Goal: Task Accomplishment & Management: Complete application form

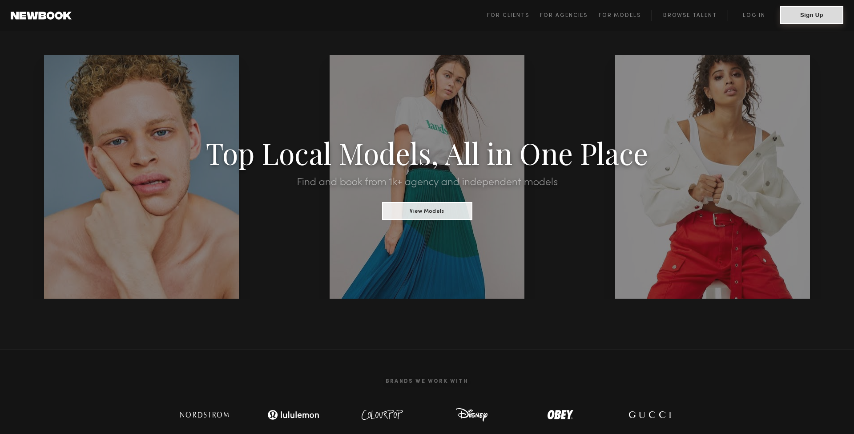
click at [801, 18] on button "Sign Up" at bounding box center [812, 15] width 63 height 18
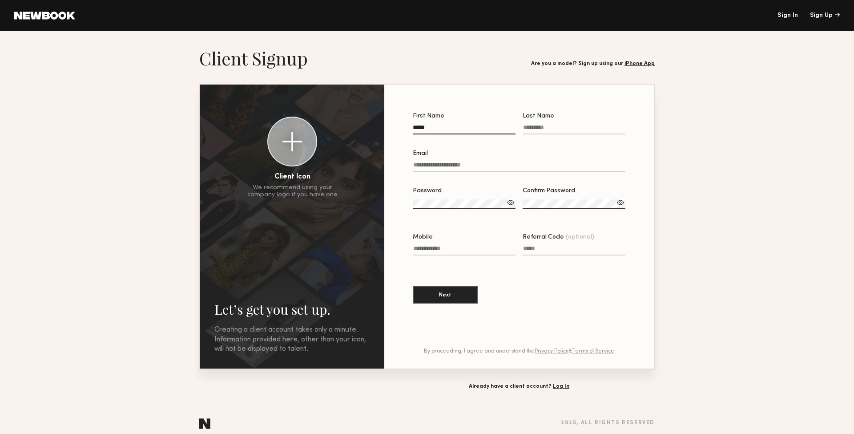
type input "*****"
type input "****"
type input "**********"
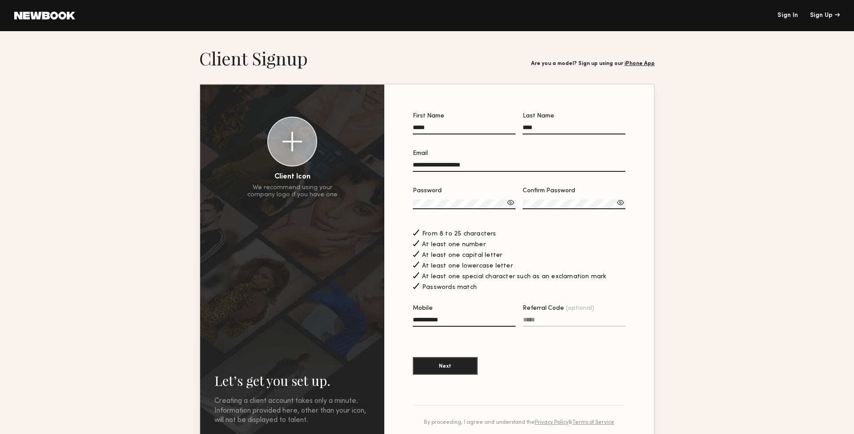
type input "**********"
drag, startPoint x: 468, startPoint y: 319, endPoint x: 404, endPoint y: 316, distance: 64.1
click at [404, 316] on div "**********" at bounding box center [519, 262] width 241 height 327
click at [450, 366] on button "Next" at bounding box center [445, 365] width 65 height 18
click at [453, 324] on input "Mobile Invalid phone format" at bounding box center [464, 321] width 103 height 10
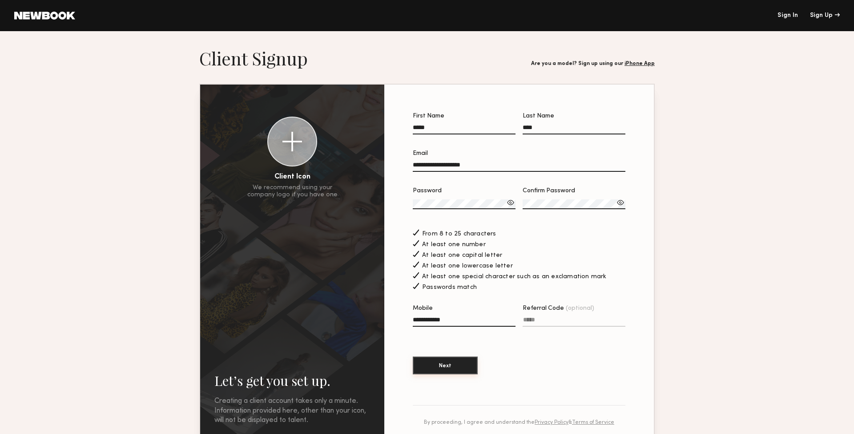
type input "**********"
click at [450, 366] on button "Next" at bounding box center [445, 365] width 65 height 18
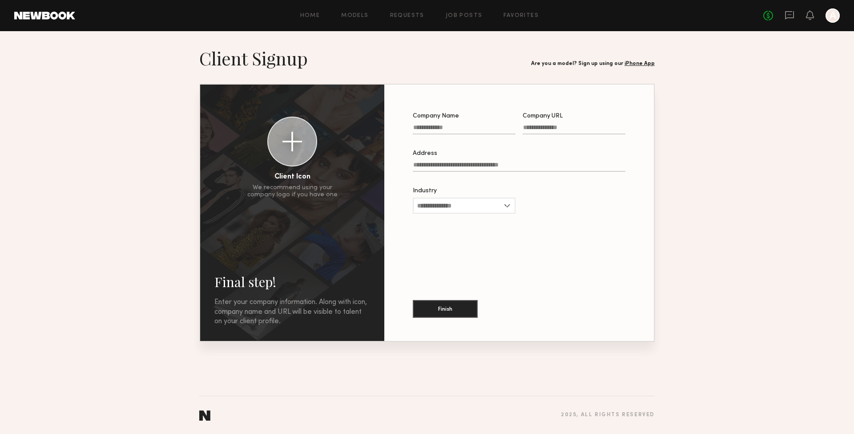
click at [450, 123] on label "Company Name" at bounding box center [464, 128] width 103 height 30
click at [450, 124] on input "Company Name" at bounding box center [464, 129] width 103 height 10
type input "**********"
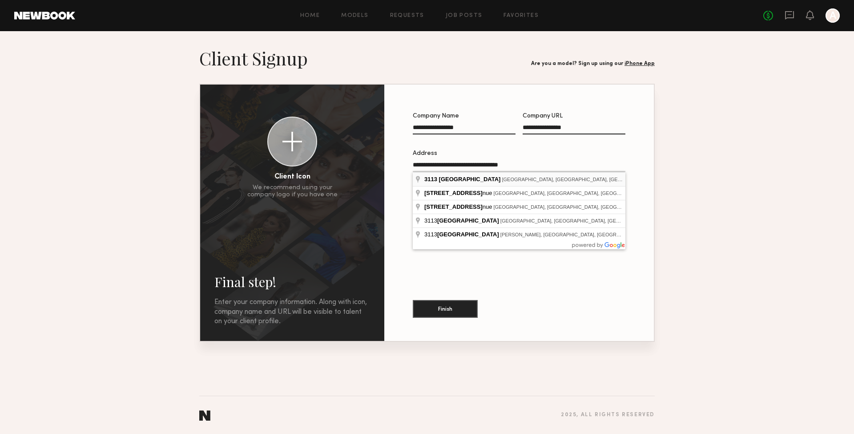
type input "**********"
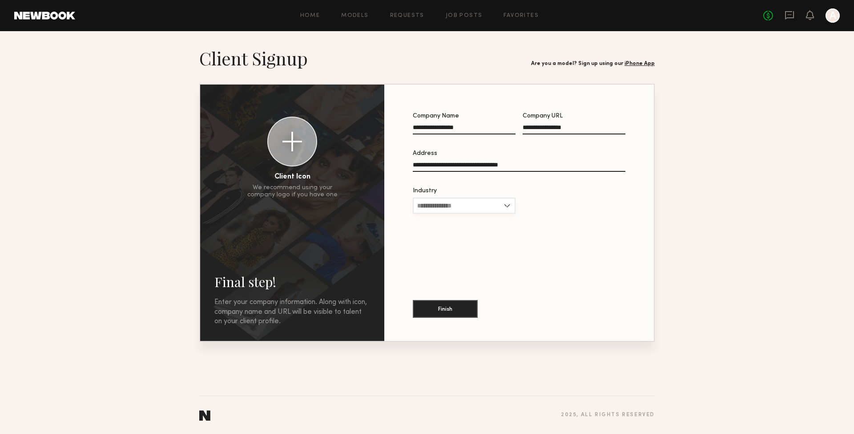
click at [472, 206] on input "Industry" at bounding box center [464, 206] width 103 height 16
click at [457, 234] on div "Apparel" at bounding box center [464, 235] width 101 height 14
click at [445, 207] on input "*******" at bounding box center [464, 206] width 103 height 16
click at [441, 305] on div "Other" at bounding box center [464, 306] width 101 height 14
type input "*****"
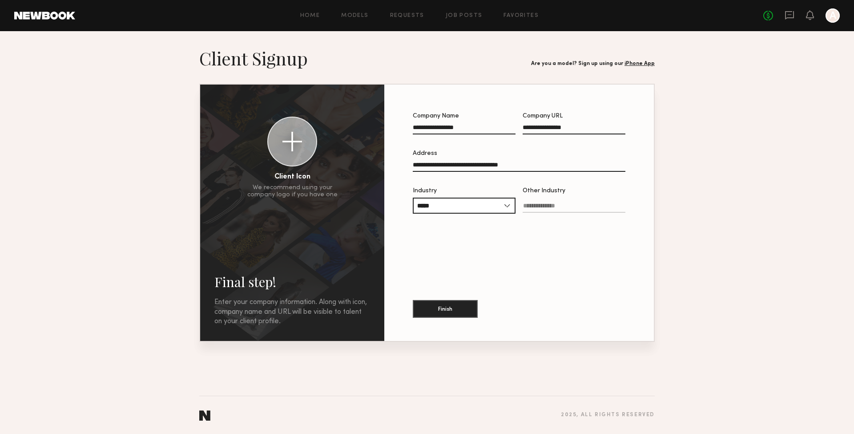
click at [562, 204] on input "Other Industry" at bounding box center [574, 207] width 103 height 10
type input "**********"
click at [291, 143] on div at bounding box center [293, 142] width 20 height 20
click at [453, 309] on button "Finish" at bounding box center [445, 308] width 65 height 18
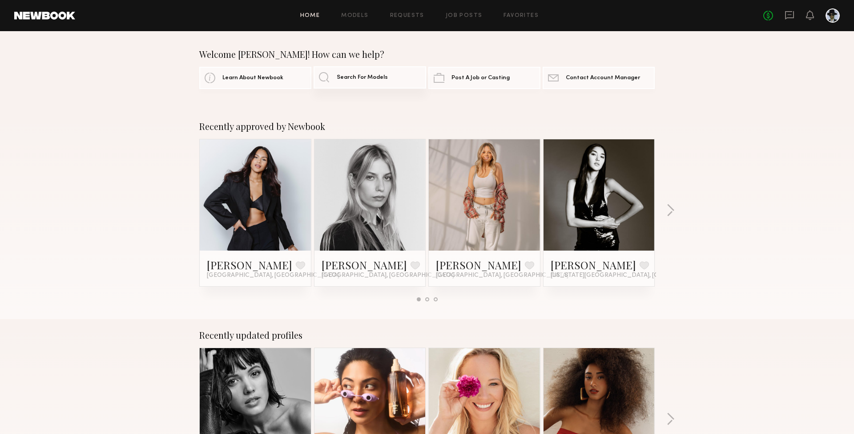
click at [358, 77] on span "Search For Models" at bounding box center [362, 78] width 51 height 6
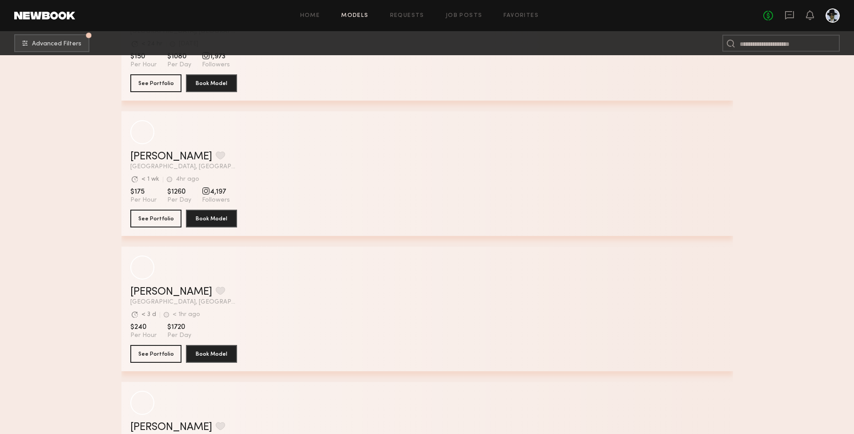
scroll to position [768, 0]
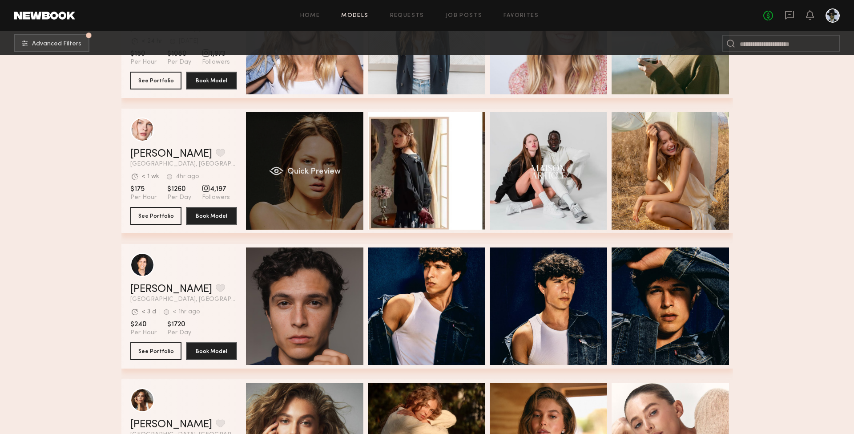
click at [310, 160] on div "Quick Preview" at bounding box center [304, 170] width 117 height 117
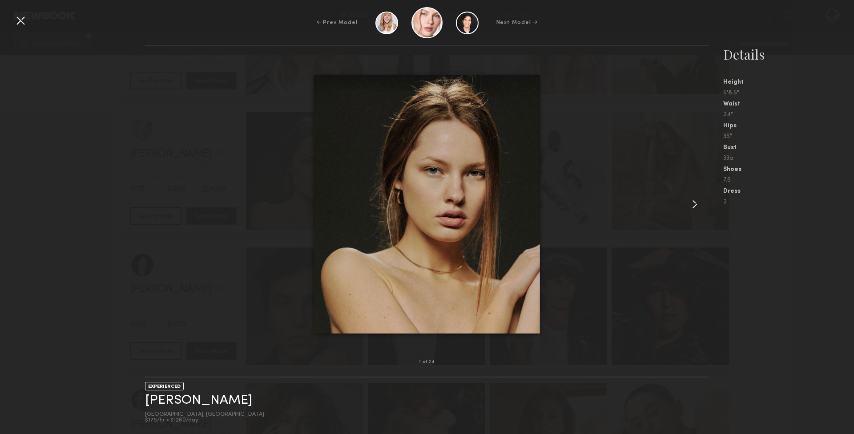
click at [695, 201] on common-icon at bounding box center [695, 204] width 14 height 14
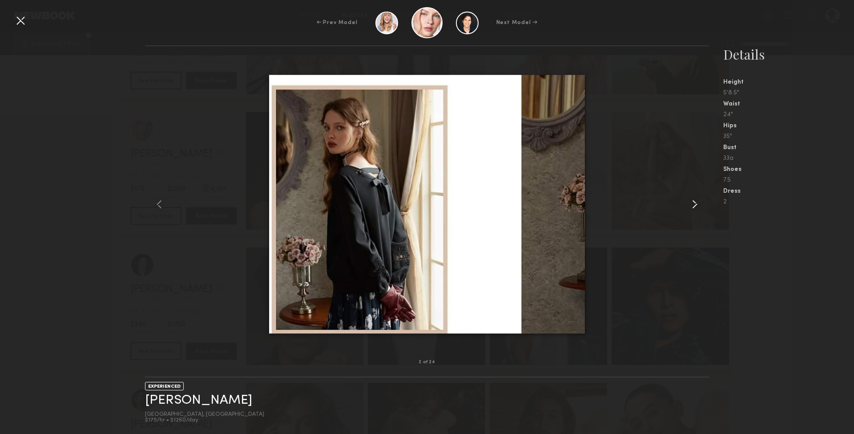
click at [695, 201] on common-icon at bounding box center [695, 204] width 14 height 14
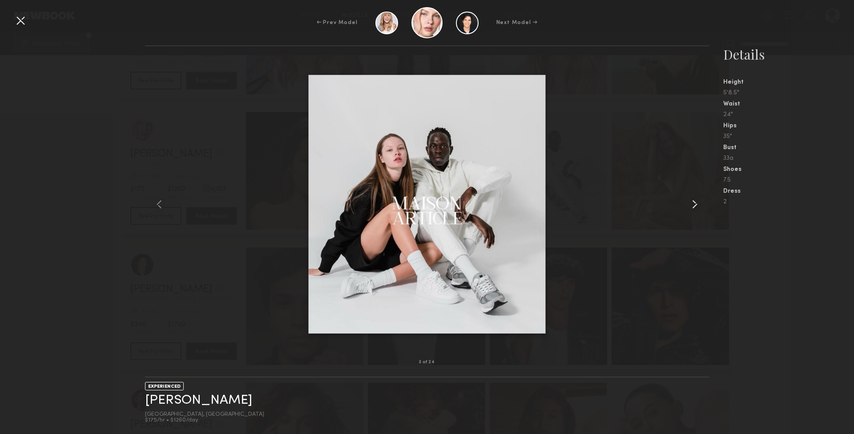
click at [695, 201] on common-icon at bounding box center [695, 204] width 14 height 14
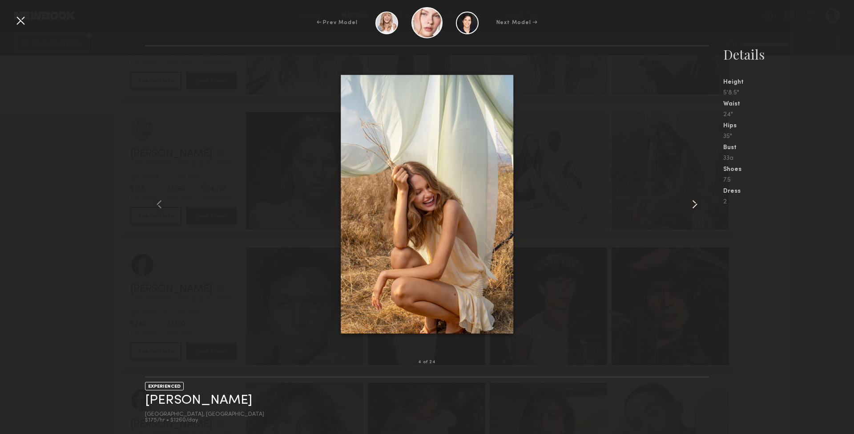
click at [695, 201] on common-icon at bounding box center [695, 204] width 14 height 14
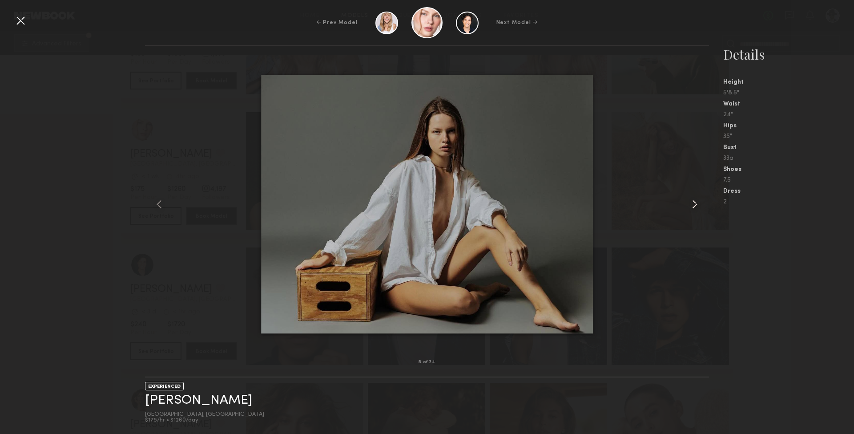
click at [695, 201] on common-icon at bounding box center [695, 204] width 14 height 14
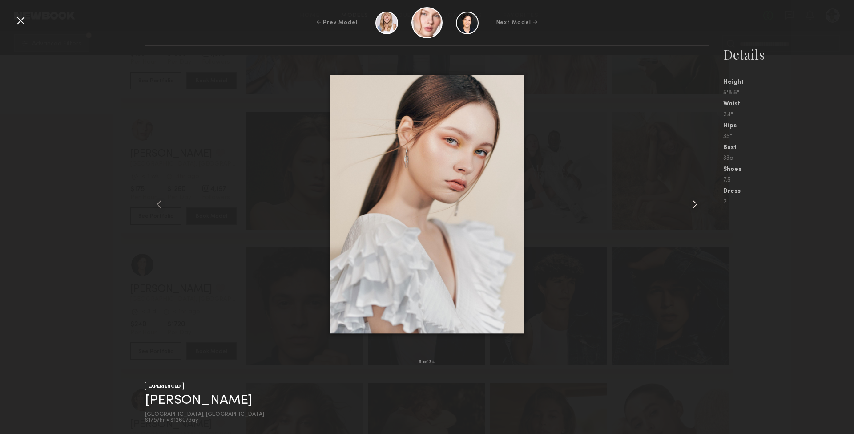
click at [695, 201] on common-icon at bounding box center [695, 204] width 14 height 14
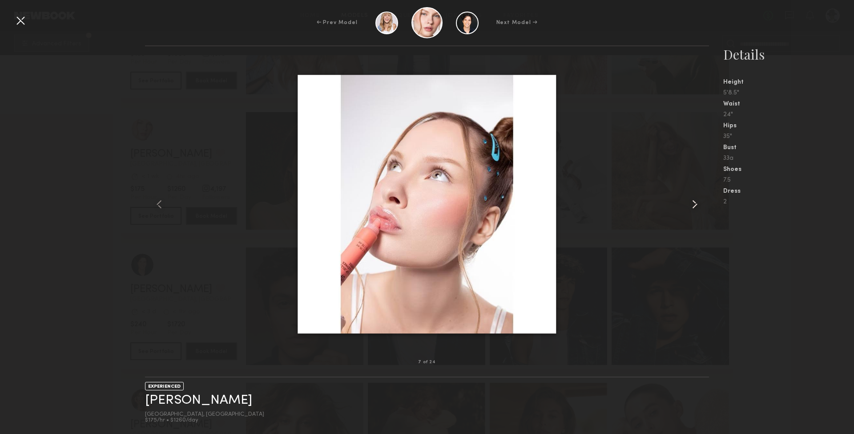
click at [695, 201] on common-icon at bounding box center [695, 204] width 14 height 14
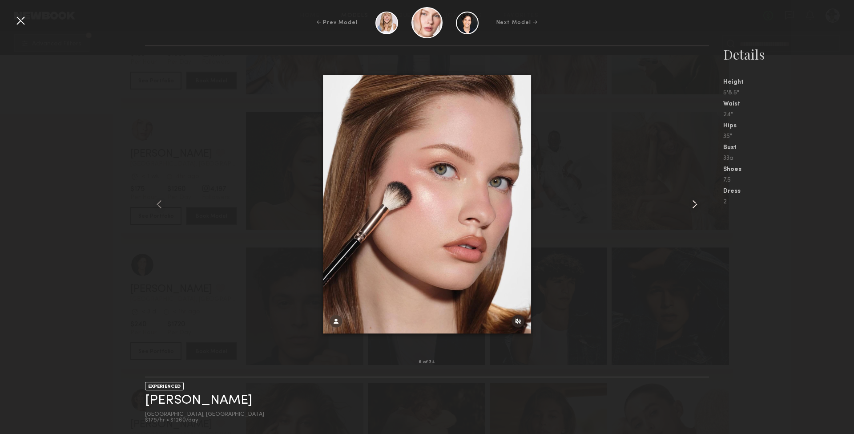
click at [695, 201] on common-icon at bounding box center [695, 204] width 14 height 14
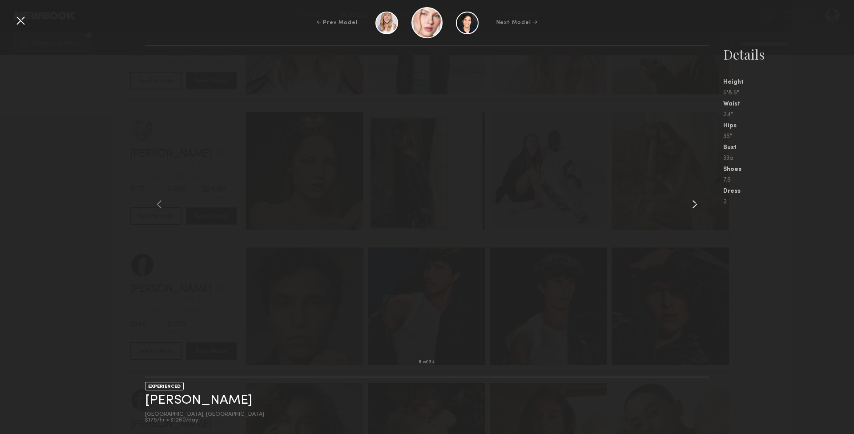
click at [695, 201] on common-icon at bounding box center [695, 204] width 14 height 14
click at [697, 202] on common-icon at bounding box center [695, 204] width 14 height 14
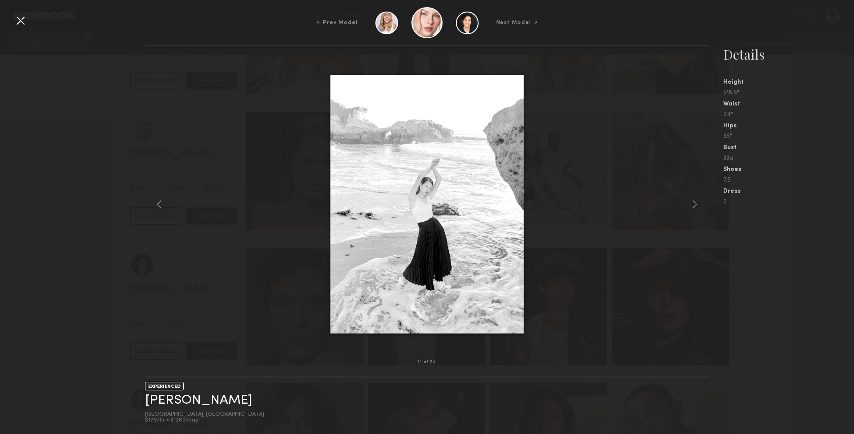
click at [23, 19] on div at bounding box center [20, 20] width 14 height 14
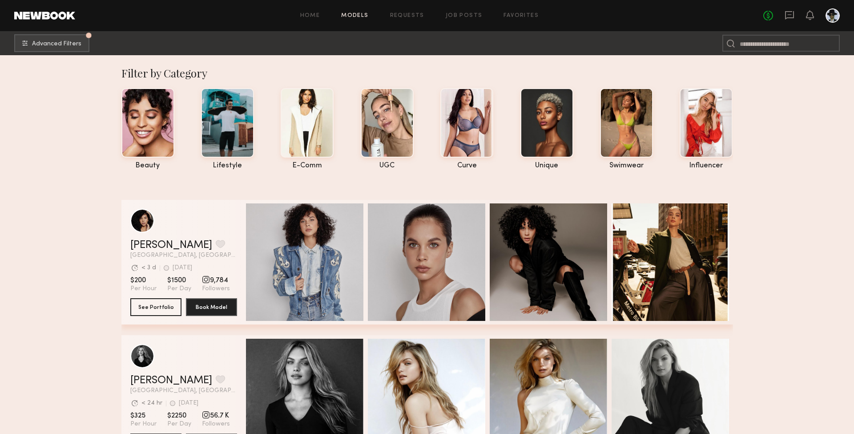
scroll to position [0, 0]
click at [73, 43] on span "Advanced Filters" at bounding box center [56, 43] width 49 height 6
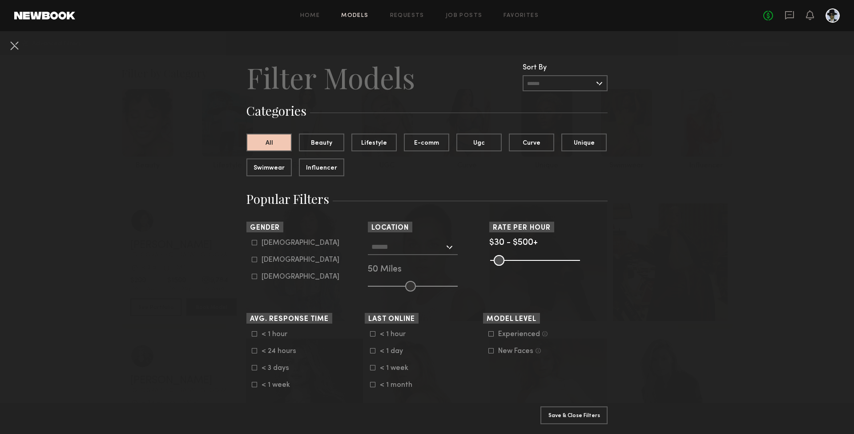
click at [257, 258] on label "[DEMOGRAPHIC_DATA]" at bounding box center [296, 259] width 88 height 5
type input "**"
click at [588, 415] on button "Apply 1 Filters & Close" at bounding box center [574, 415] width 67 height 18
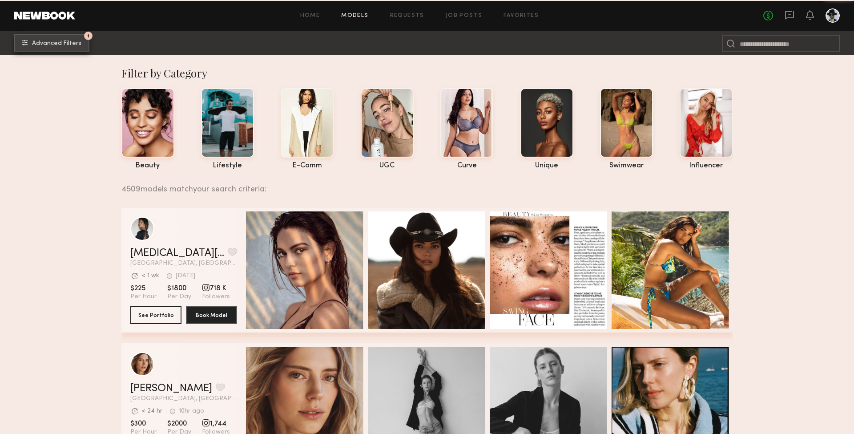
click at [67, 43] on span "Advanced Filters" at bounding box center [56, 43] width 49 height 6
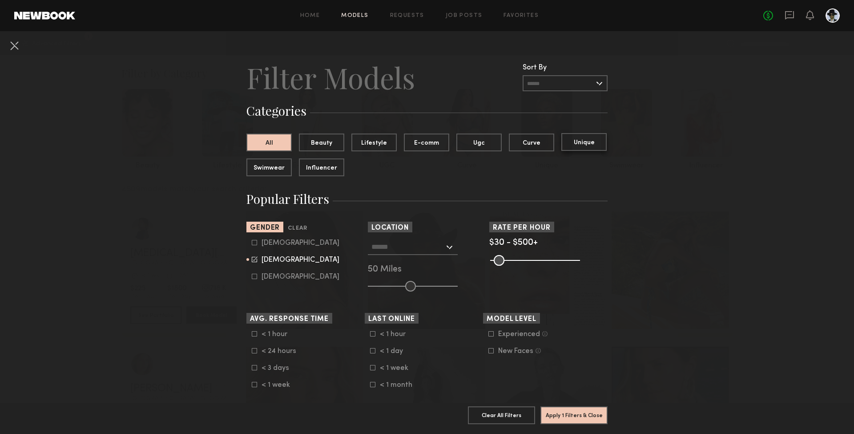
click at [583, 143] on button "Unique" at bounding box center [584, 142] width 45 height 18
click at [314, 139] on button "Beauty" at bounding box center [321, 142] width 45 height 18
click at [281, 143] on button "All" at bounding box center [269, 142] width 45 height 18
click at [578, 408] on button "Apply 1 Filters & Close" at bounding box center [574, 415] width 67 height 18
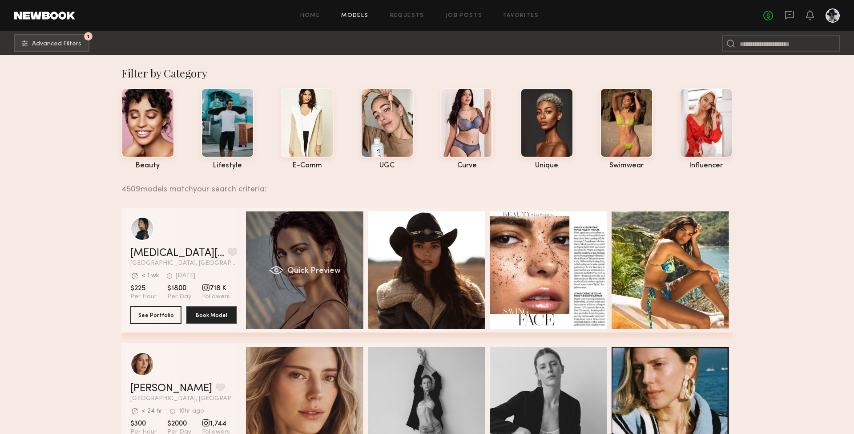
click at [349, 249] on div "Quick Preview" at bounding box center [304, 269] width 117 height 117
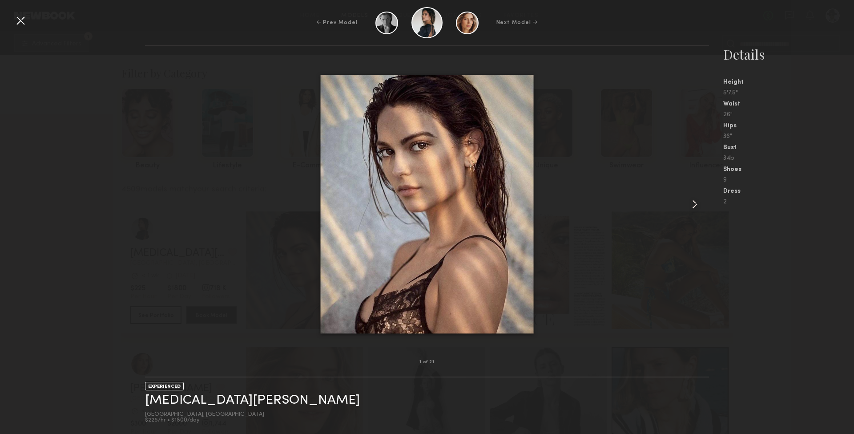
click at [695, 202] on common-icon at bounding box center [695, 204] width 14 height 14
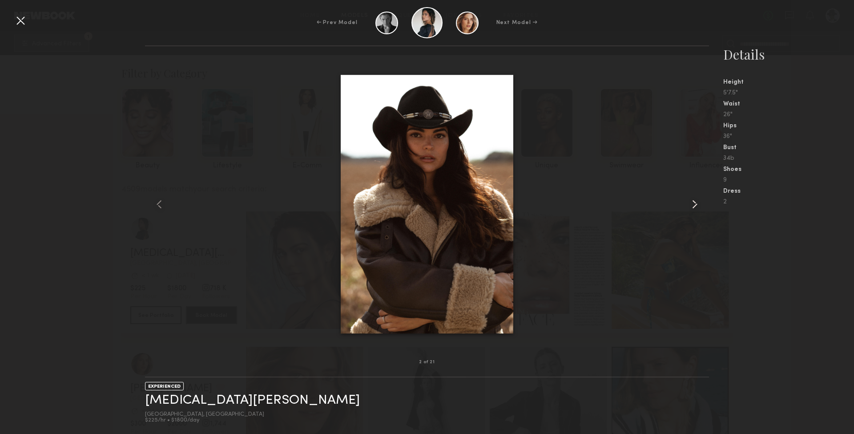
click at [695, 202] on common-icon at bounding box center [695, 204] width 14 height 14
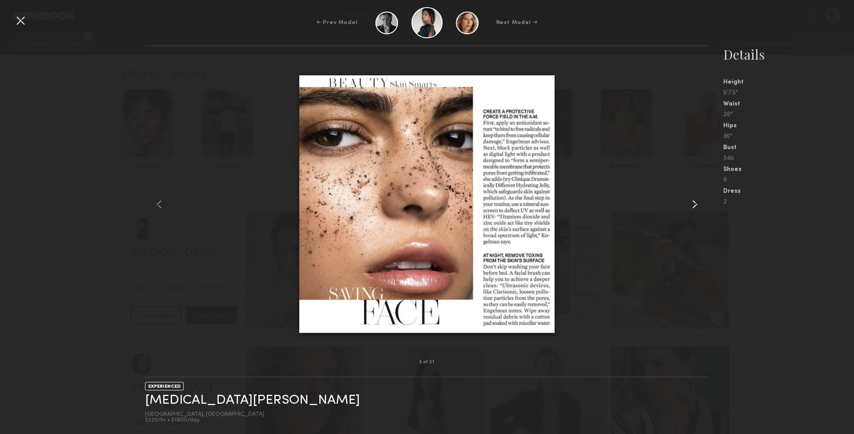
click at [695, 202] on common-icon at bounding box center [695, 204] width 14 height 14
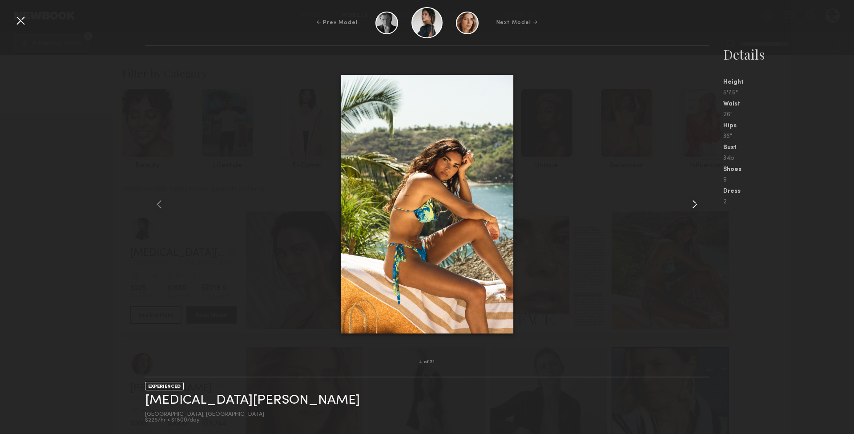
click at [695, 202] on common-icon at bounding box center [695, 204] width 14 height 14
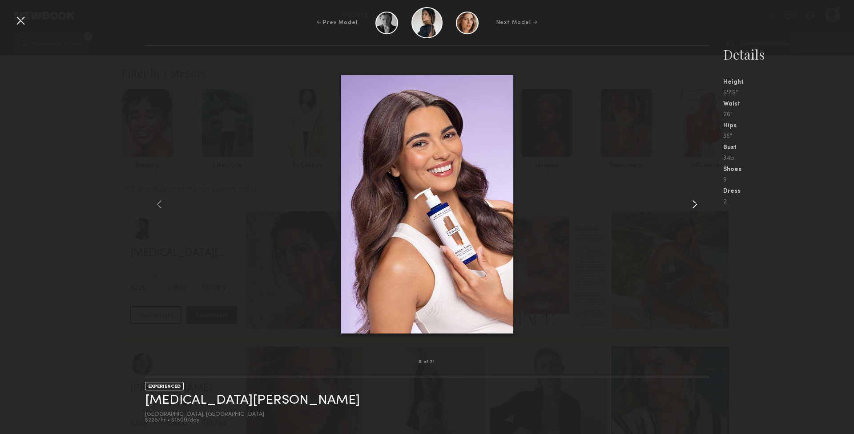
click at [695, 202] on common-icon at bounding box center [695, 204] width 14 height 14
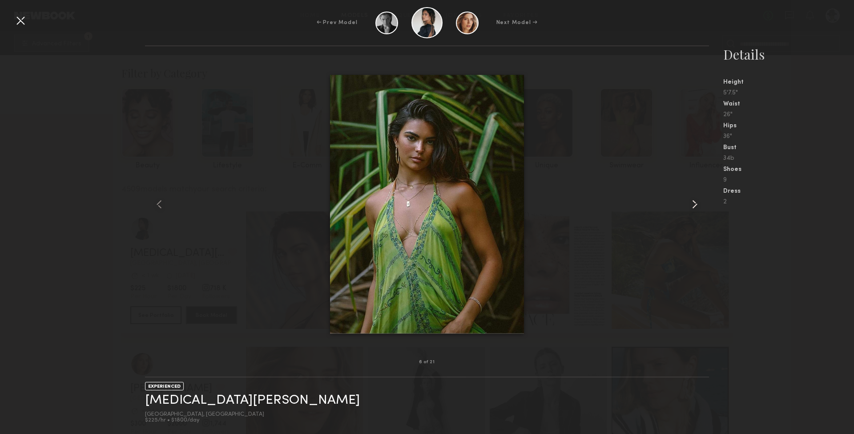
click at [695, 202] on common-icon at bounding box center [695, 204] width 14 height 14
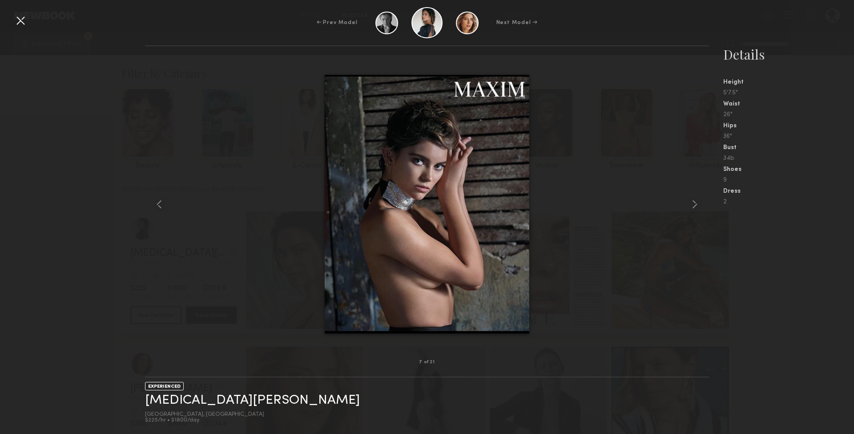
click at [21, 17] on div at bounding box center [20, 20] width 14 height 14
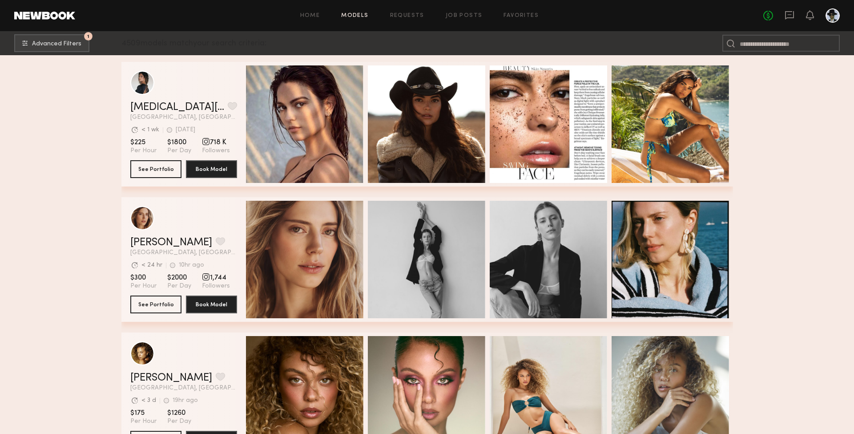
scroll to position [147, 0]
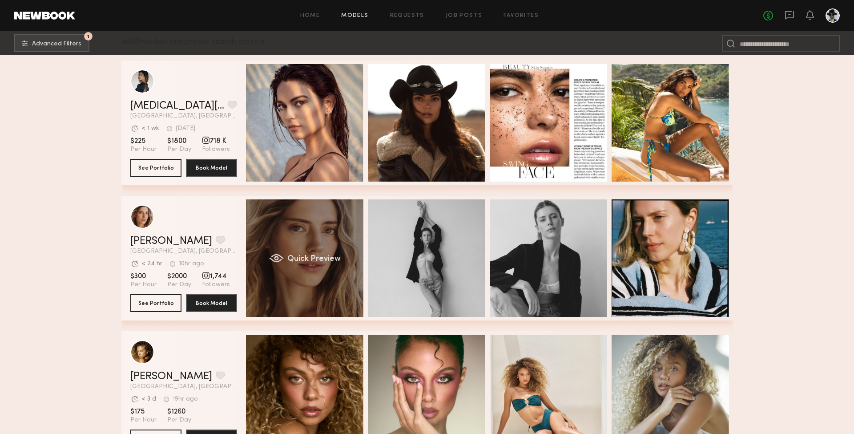
click at [343, 234] on div "Quick Preview" at bounding box center [304, 257] width 117 height 117
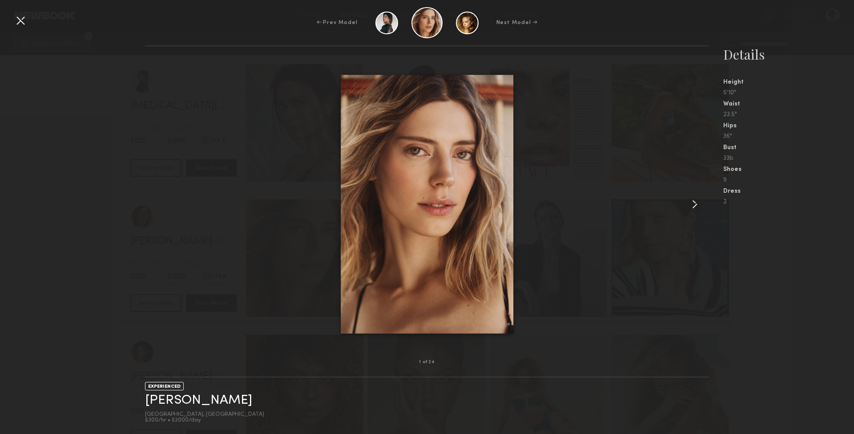
click at [694, 205] on common-icon at bounding box center [695, 204] width 14 height 14
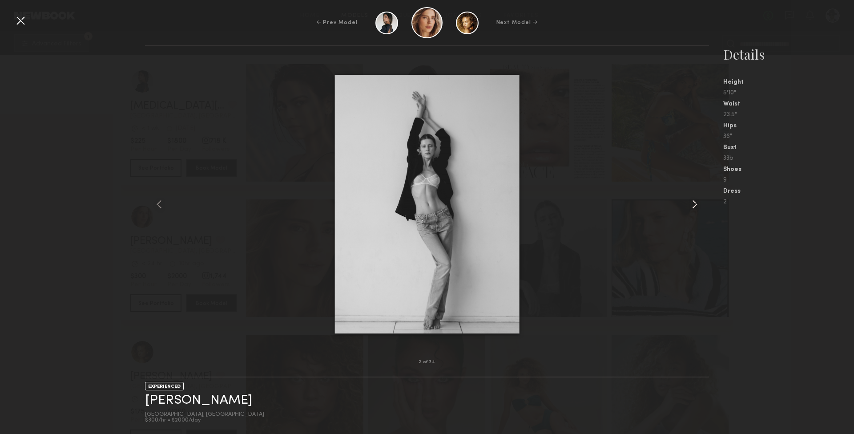
click at [694, 205] on common-icon at bounding box center [695, 204] width 14 height 14
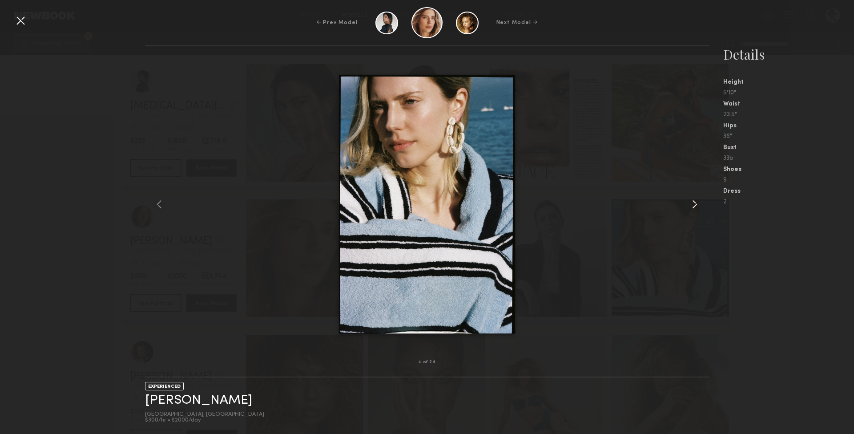
click at [694, 205] on common-icon at bounding box center [695, 204] width 14 height 14
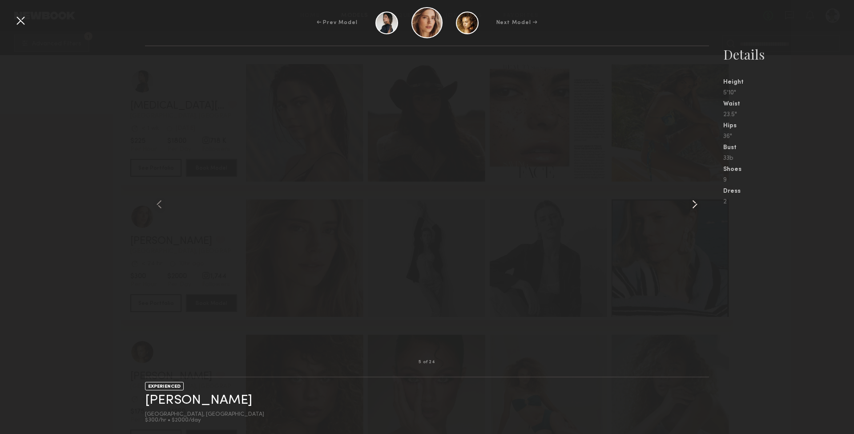
click at [694, 205] on common-icon at bounding box center [695, 204] width 14 height 14
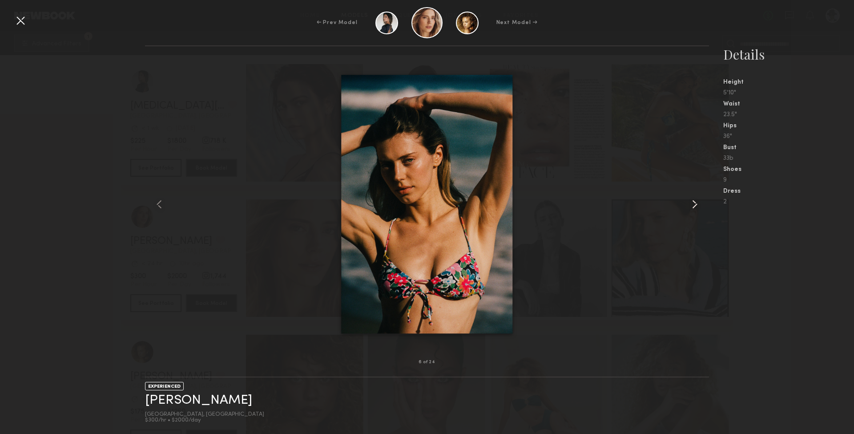
click at [694, 205] on common-icon at bounding box center [695, 204] width 14 height 14
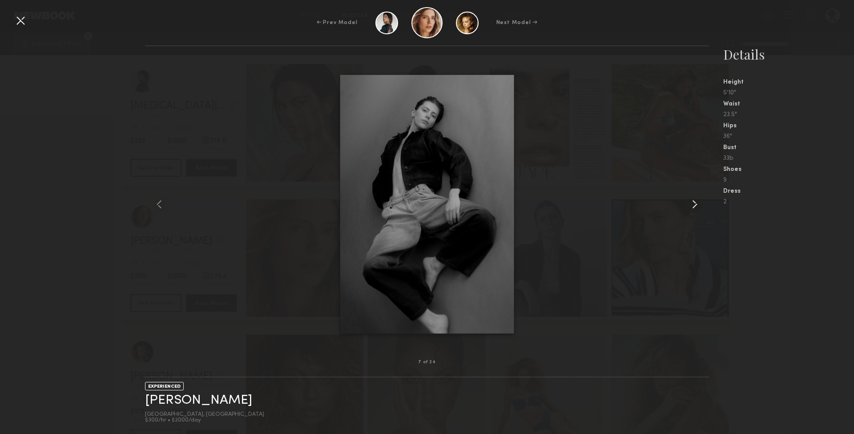
click at [694, 205] on common-icon at bounding box center [695, 204] width 14 height 14
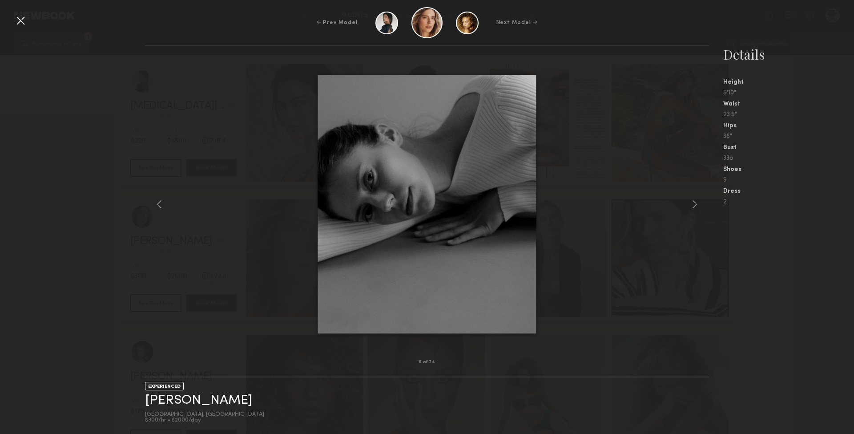
click at [20, 19] on div at bounding box center [20, 20] width 14 height 14
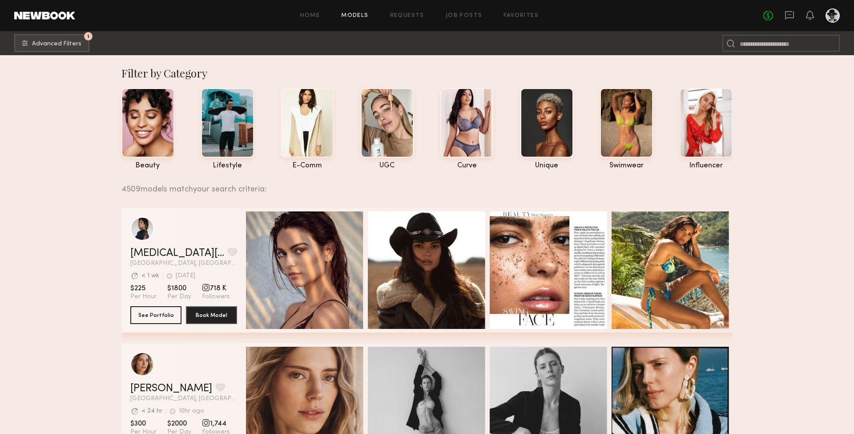
scroll to position [0, 0]
click at [62, 36] on button "1 Advanced Filters" at bounding box center [51, 43] width 75 height 18
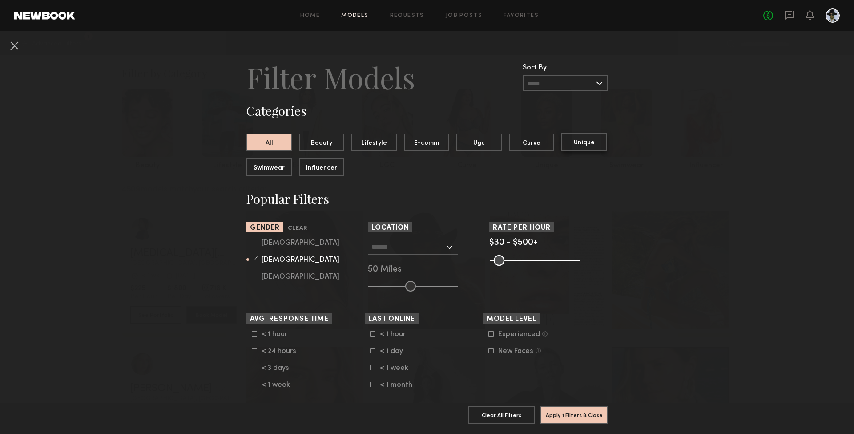
click at [595, 142] on button "Unique" at bounding box center [584, 142] width 45 height 18
click at [579, 420] on button "Apply 2 Filters & Close" at bounding box center [574, 415] width 67 height 18
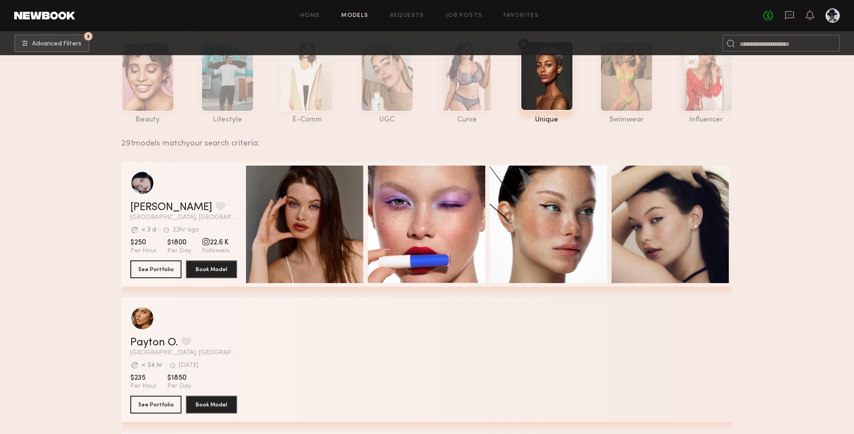
scroll to position [55, 0]
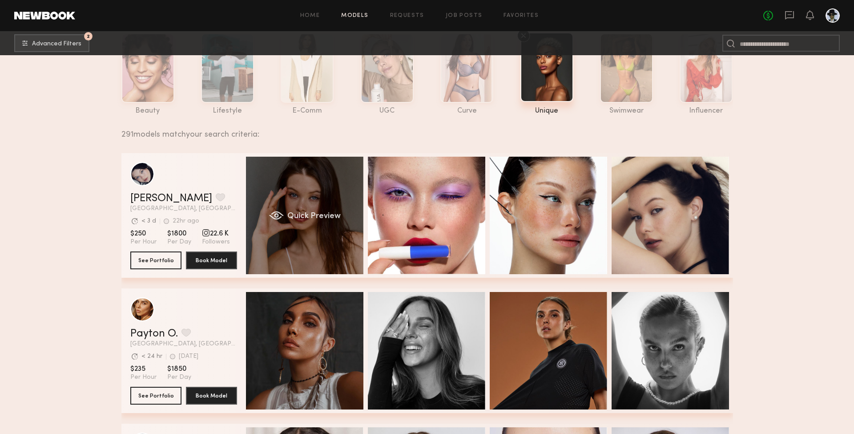
click at [291, 225] on div "Quick Preview" at bounding box center [304, 215] width 117 height 117
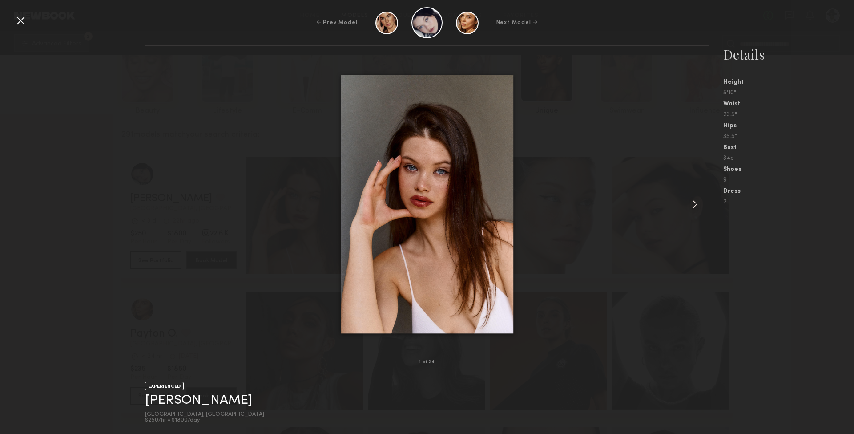
click at [698, 207] on common-icon at bounding box center [695, 204] width 14 height 14
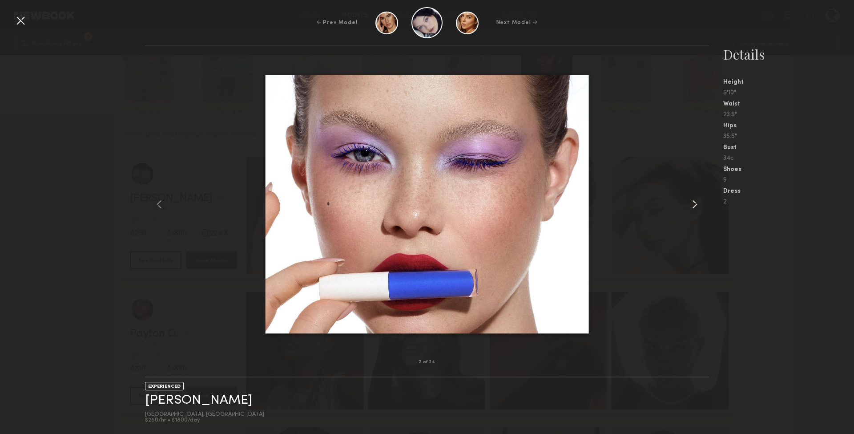
click at [698, 207] on common-icon at bounding box center [695, 204] width 14 height 14
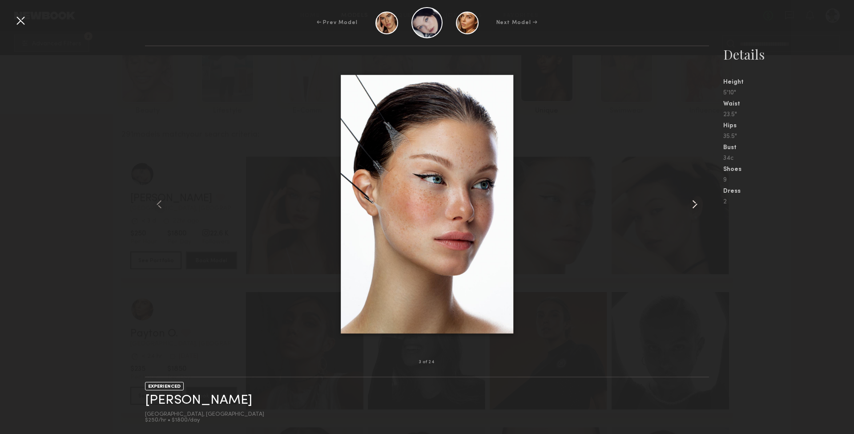
click at [698, 207] on common-icon at bounding box center [695, 204] width 14 height 14
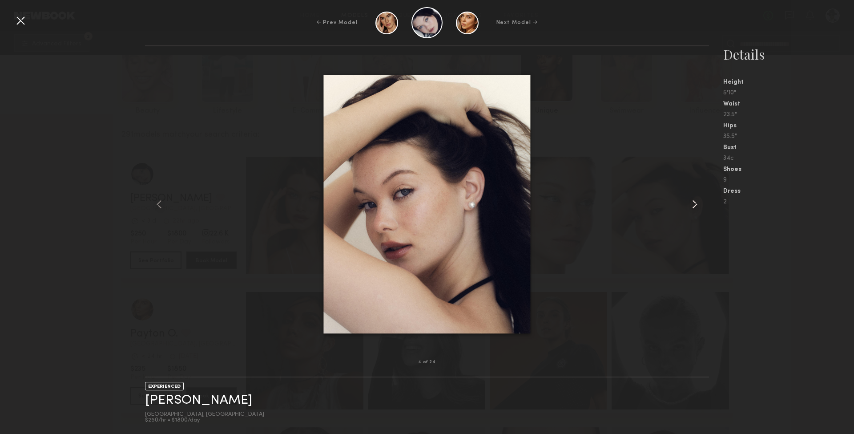
click at [698, 207] on common-icon at bounding box center [695, 204] width 14 height 14
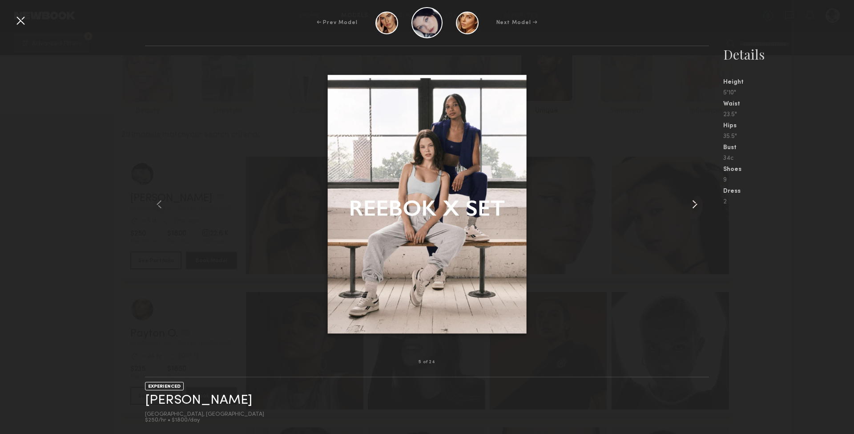
click at [698, 207] on common-icon at bounding box center [695, 204] width 14 height 14
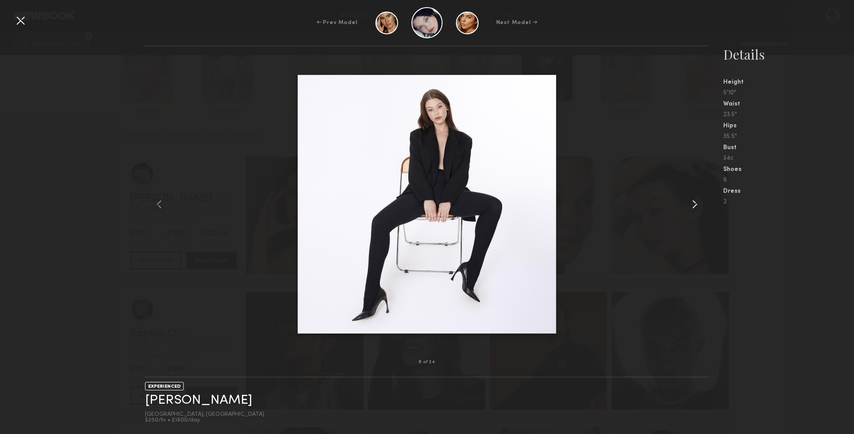
click at [698, 207] on common-icon at bounding box center [695, 204] width 14 height 14
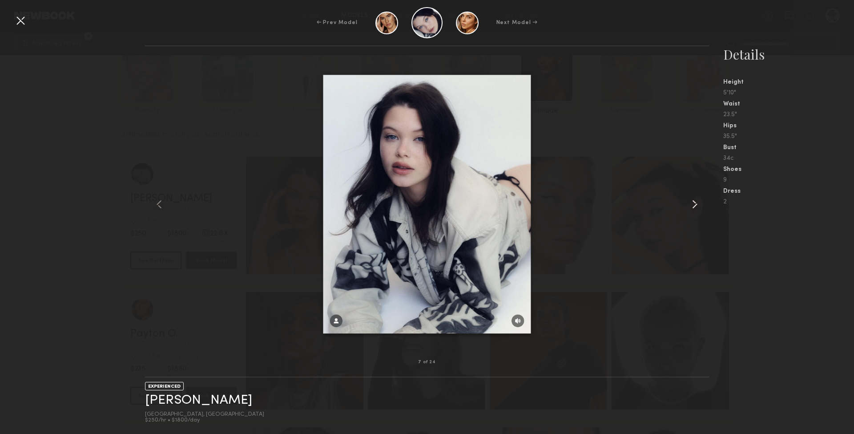
click at [698, 207] on common-icon at bounding box center [695, 204] width 14 height 14
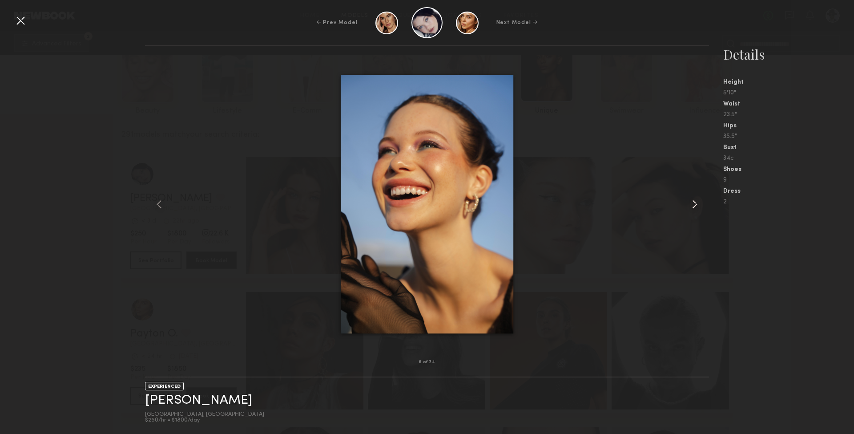
click at [698, 207] on common-icon at bounding box center [695, 204] width 14 height 14
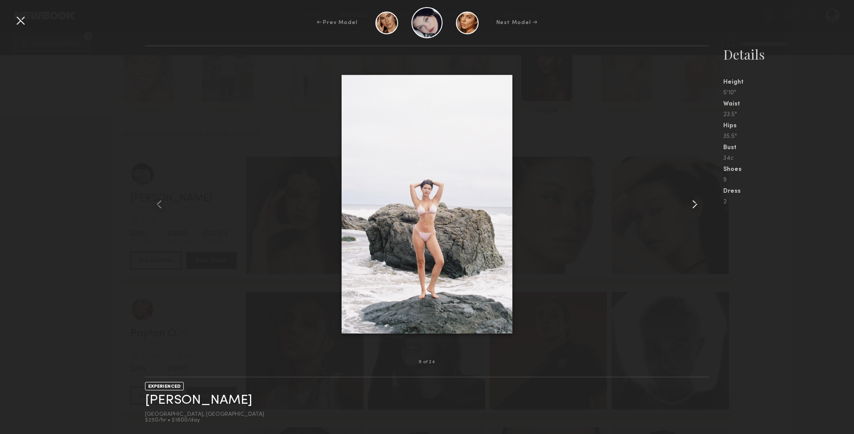
click at [698, 207] on common-icon at bounding box center [695, 204] width 14 height 14
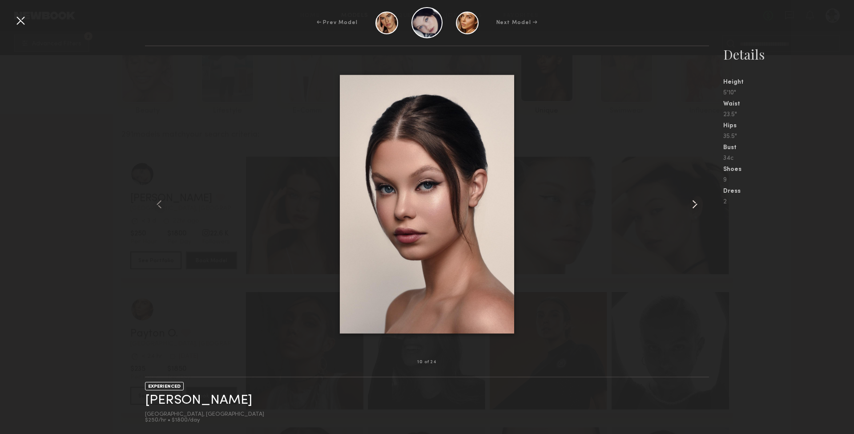
click at [698, 207] on common-icon at bounding box center [695, 204] width 14 height 14
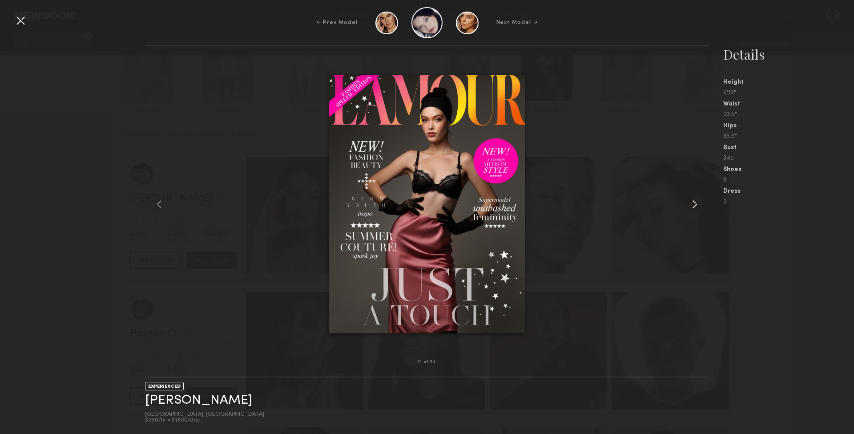
click at [698, 207] on common-icon at bounding box center [695, 204] width 14 height 14
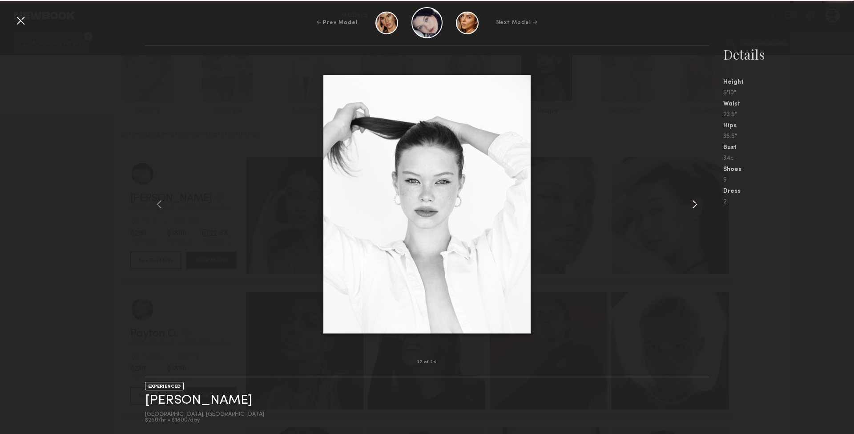
click at [698, 207] on common-icon at bounding box center [695, 204] width 14 height 14
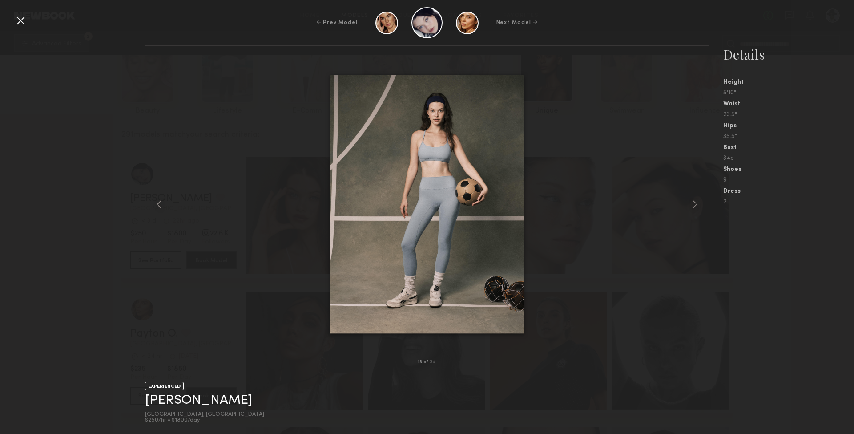
click at [20, 22] on div at bounding box center [20, 20] width 14 height 14
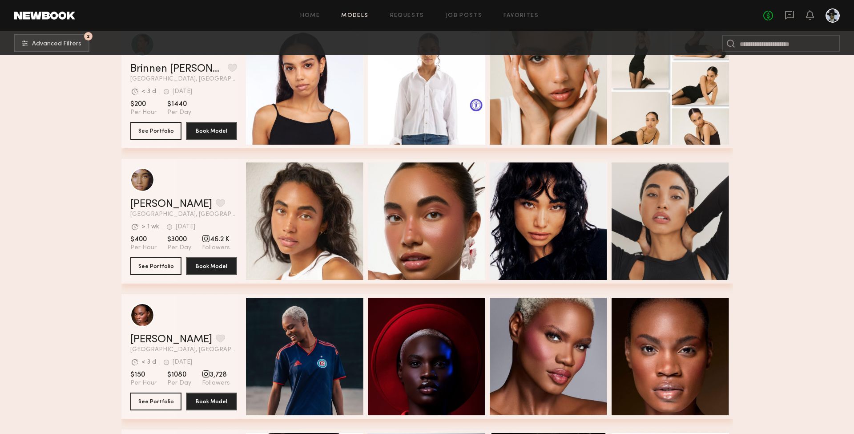
scroll to position [725, 0]
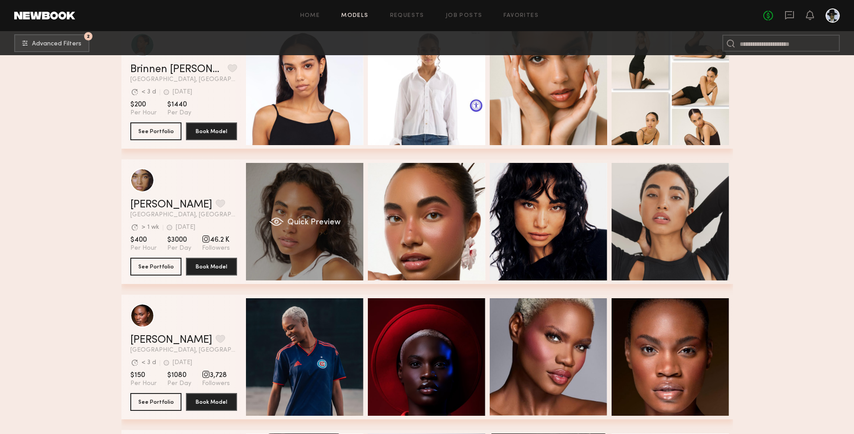
click at [291, 235] on div "Quick Preview" at bounding box center [304, 221] width 117 height 117
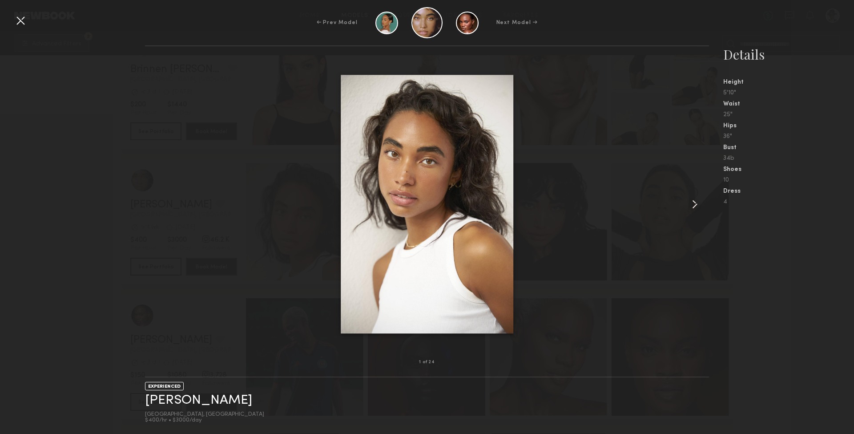
click at [695, 200] on common-icon at bounding box center [695, 204] width 14 height 14
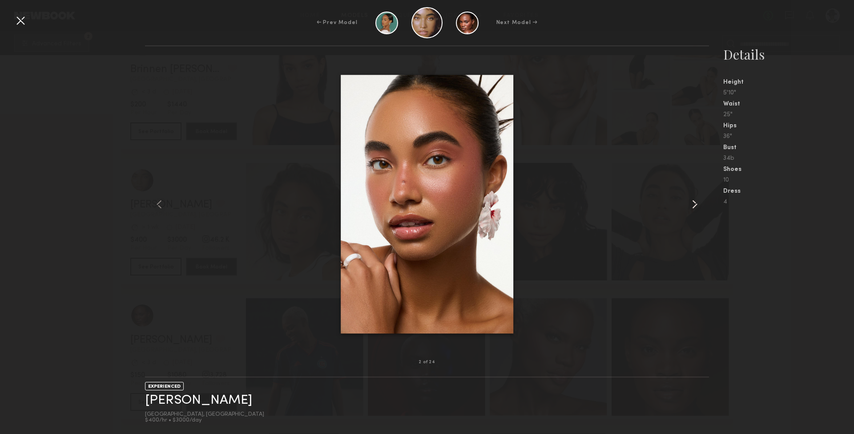
click at [695, 200] on common-icon at bounding box center [695, 204] width 14 height 14
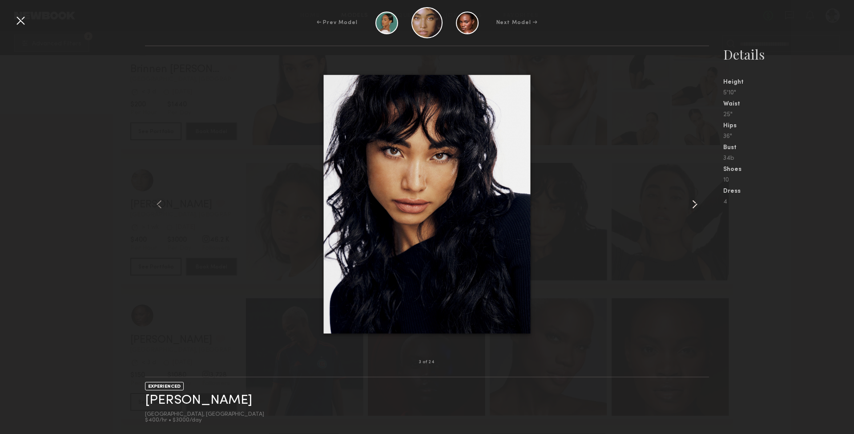
click at [695, 200] on common-icon at bounding box center [695, 204] width 14 height 14
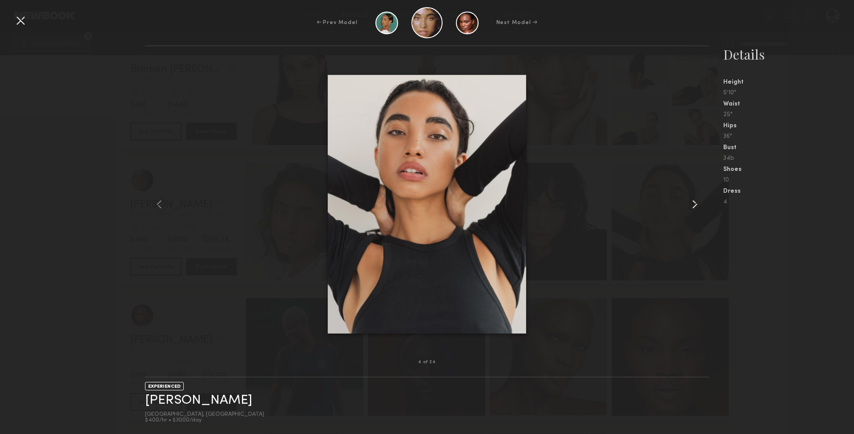
click at [695, 200] on common-icon at bounding box center [695, 204] width 14 height 14
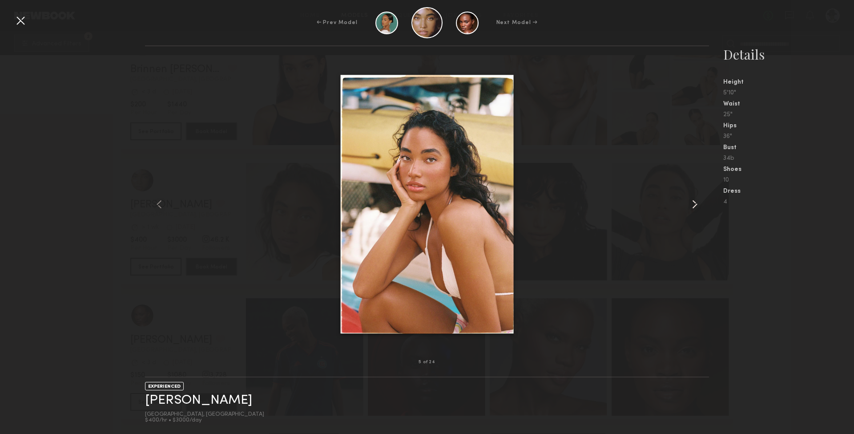
click at [695, 200] on common-icon at bounding box center [695, 204] width 14 height 14
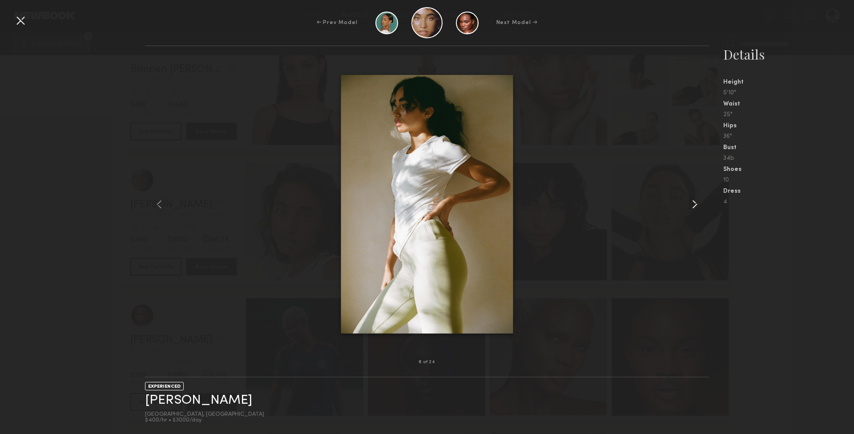
click at [695, 200] on common-icon at bounding box center [695, 204] width 14 height 14
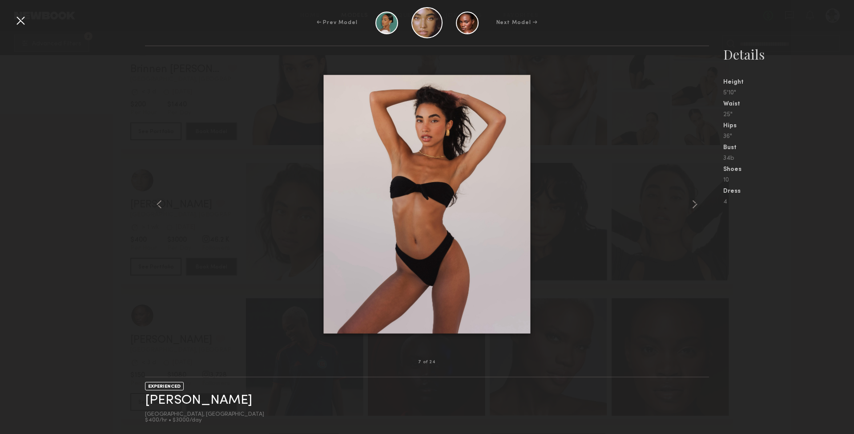
click at [22, 20] on div at bounding box center [20, 20] width 14 height 14
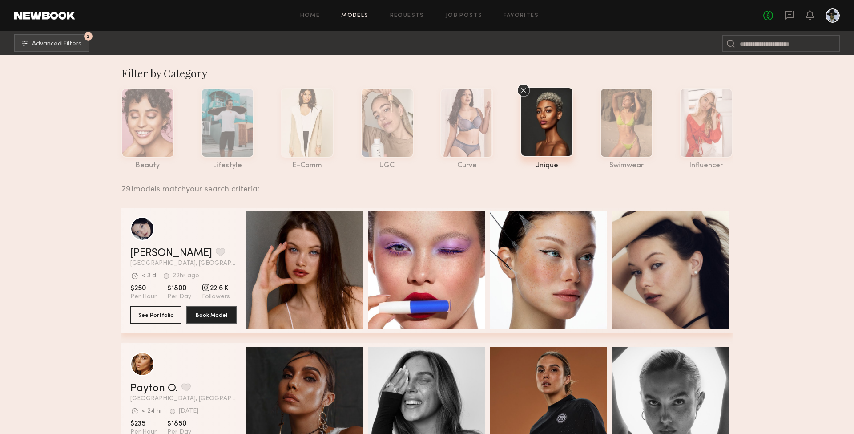
scroll to position [0, 0]
click at [57, 44] on span "Advanced Filters" at bounding box center [56, 43] width 49 height 6
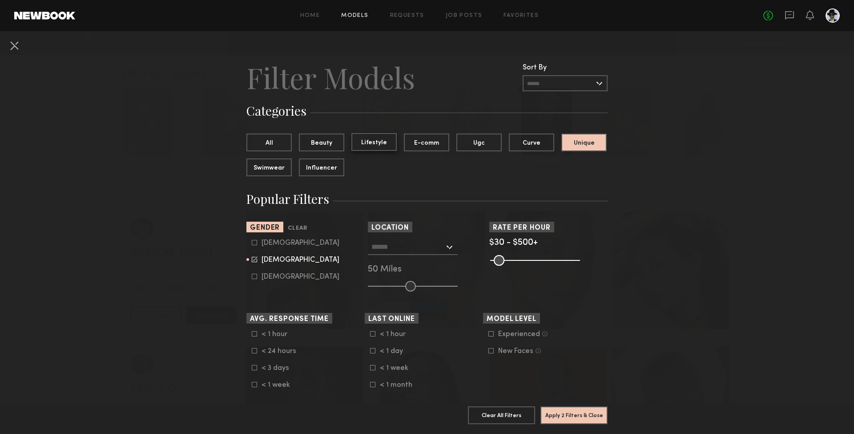
click at [372, 141] on button "Lifestyle" at bounding box center [374, 142] width 45 height 18
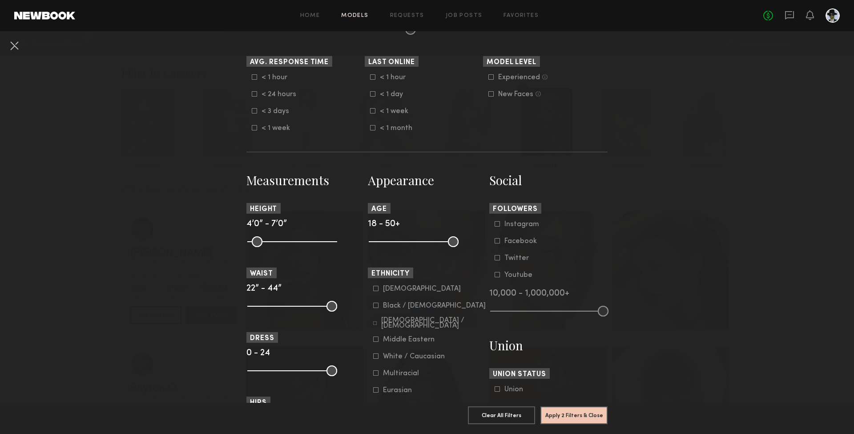
scroll to position [258, 0]
drag, startPoint x: 331, startPoint y: 307, endPoint x: 267, endPoint y: 308, distance: 64.1
type input "**"
click at [267, 308] on input "range" at bounding box center [292, 305] width 90 height 11
drag, startPoint x: 330, startPoint y: 370, endPoint x: 265, endPoint y: 371, distance: 65.0
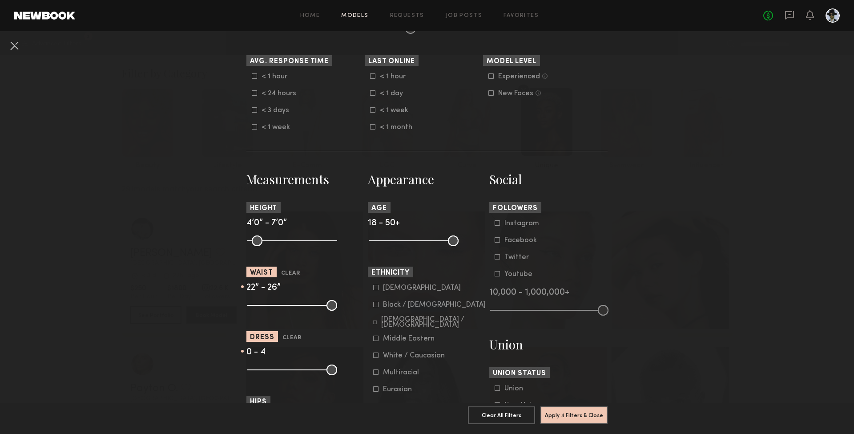
type input "*"
click at [265, 371] on input "range" at bounding box center [292, 369] width 90 height 11
drag, startPoint x: 255, startPoint y: 241, endPoint x: 294, endPoint y: 239, distance: 39.6
type input "**"
click at [294, 239] on input "range" at bounding box center [292, 240] width 90 height 11
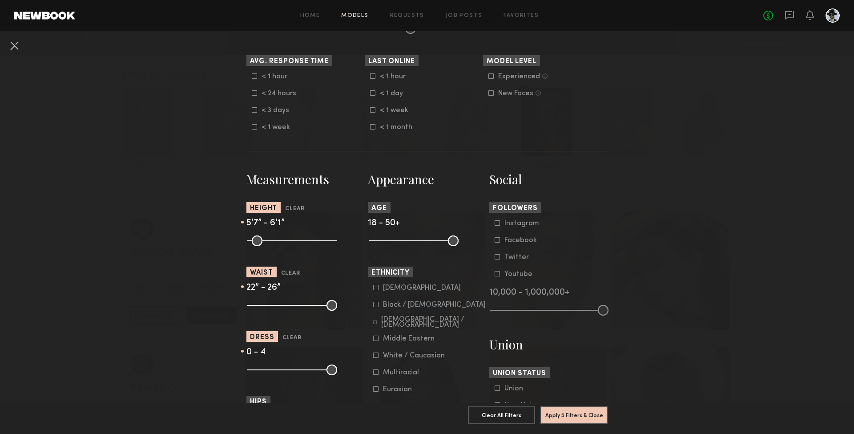
drag, startPoint x: 332, startPoint y: 240, endPoint x: 308, endPoint y: 240, distance: 23.6
type input "**"
click at [308, 240] on input "range" at bounding box center [292, 240] width 90 height 11
drag, startPoint x: 451, startPoint y: 243, endPoint x: 396, endPoint y: 246, distance: 55.7
type input "**"
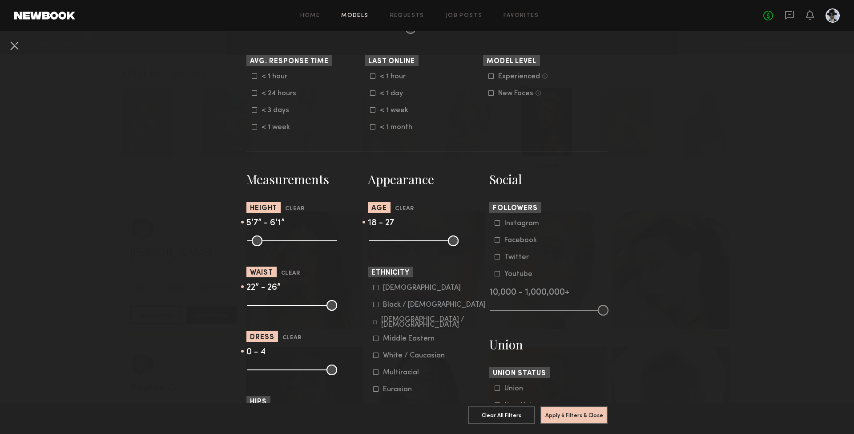
click at [396, 246] on input "range" at bounding box center [414, 240] width 90 height 11
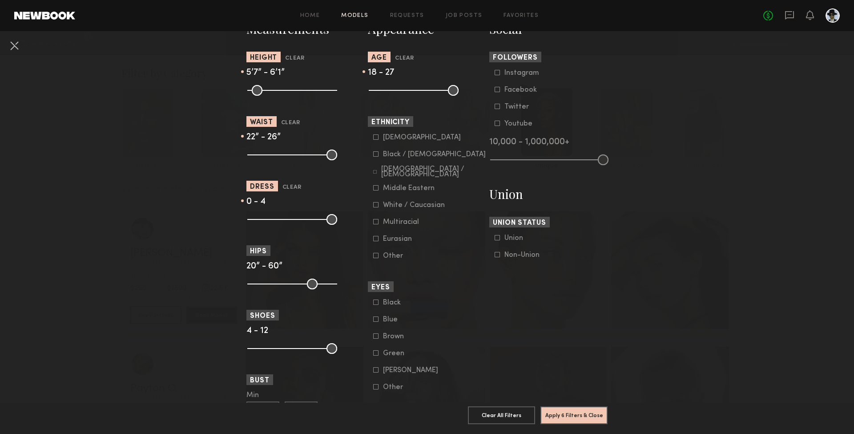
scroll to position [532, 0]
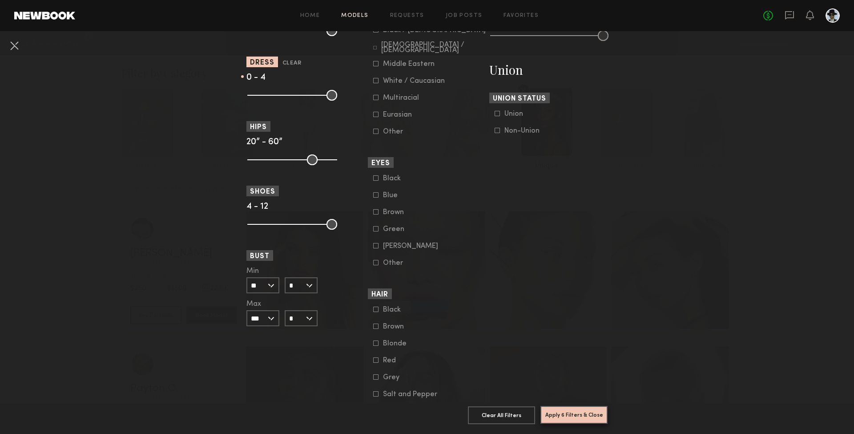
click at [580, 417] on button "Apply 6 Filters & Close" at bounding box center [574, 415] width 67 height 18
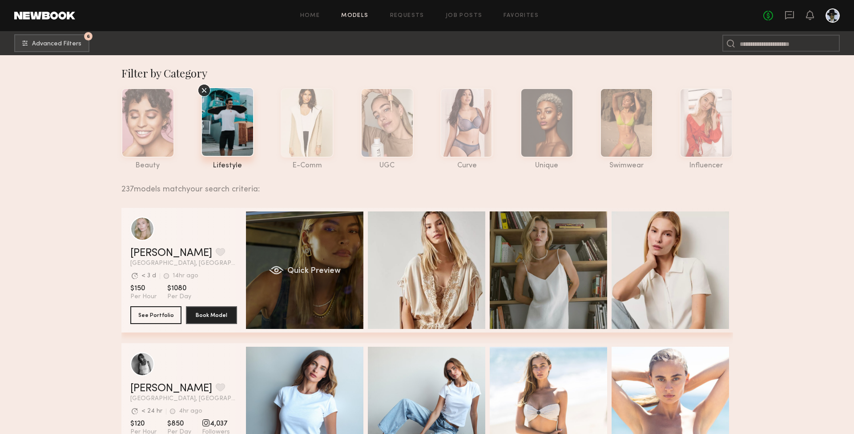
click at [323, 261] on div "Quick Preview" at bounding box center [304, 269] width 117 height 117
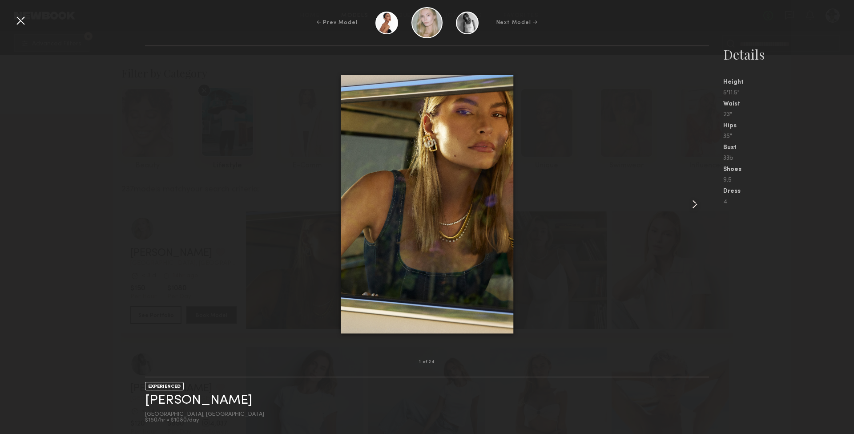
click at [696, 202] on common-icon at bounding box center [695, 204] width 14 height 14
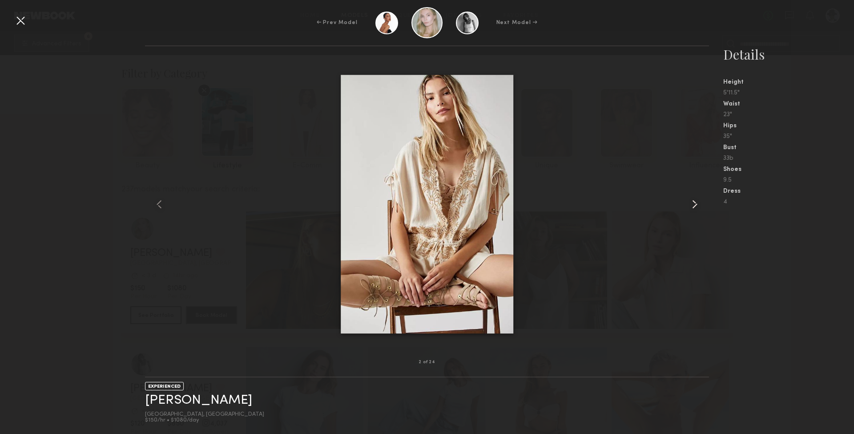
click at [696, 202] on common-icon at bounding box center [695, 204] width 14 height 14
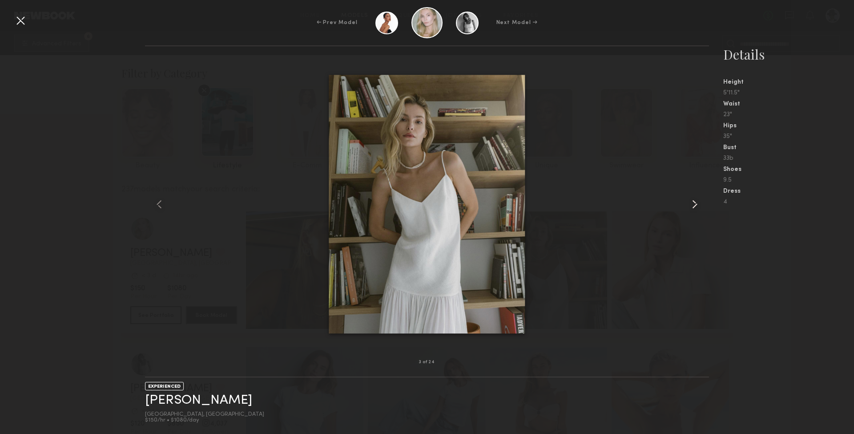
click at [696, 202] on common-icon at bounding box center [695, 204] width 14 height 14
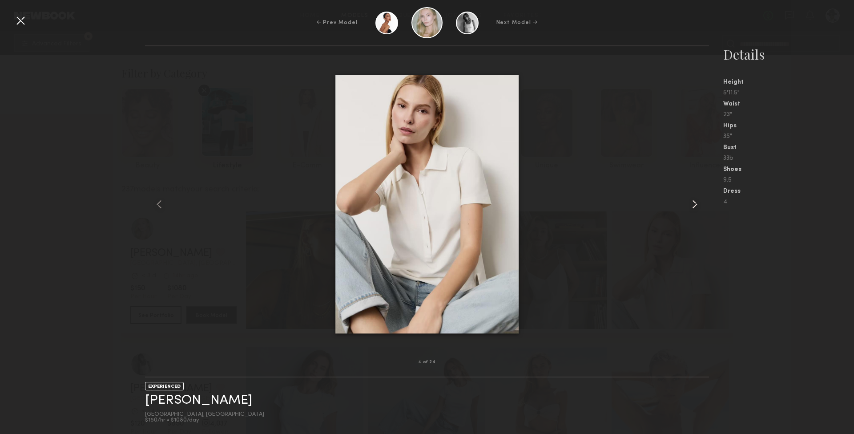
click at [696, 202] on common-icon at bounding box center [695, 204] width 14 height 14
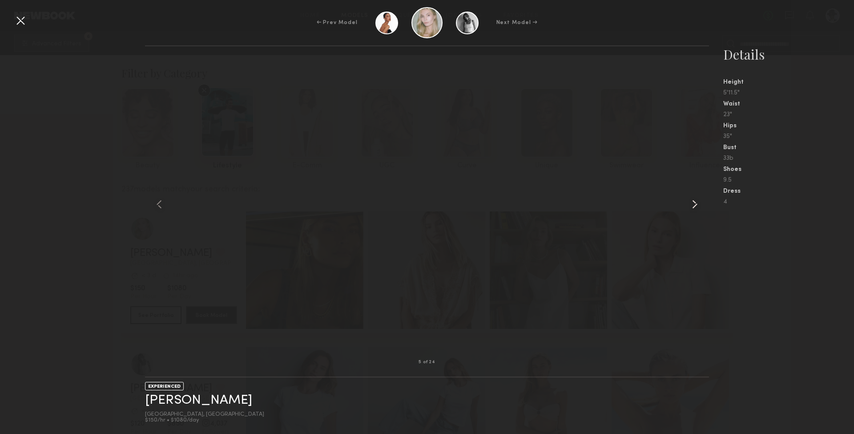
click at [696, 202] on common-icon at bounding box center [695, 204] width 14 height 14
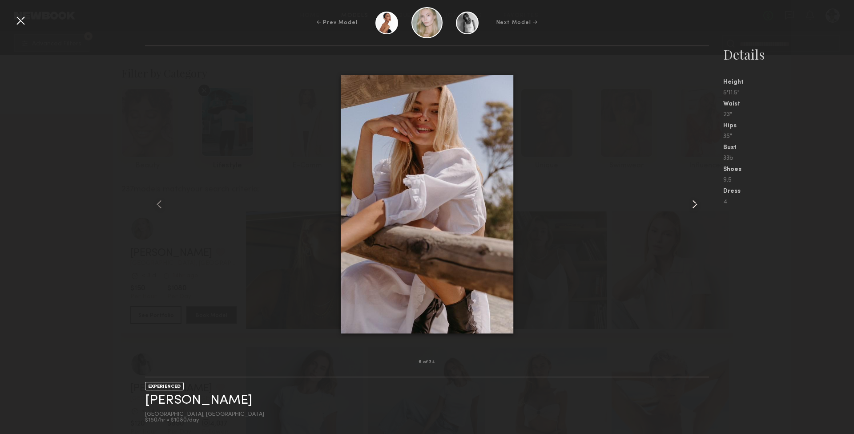
click at [696, 202] on common-icon at bounding box center [695, 204] width 14 height 14
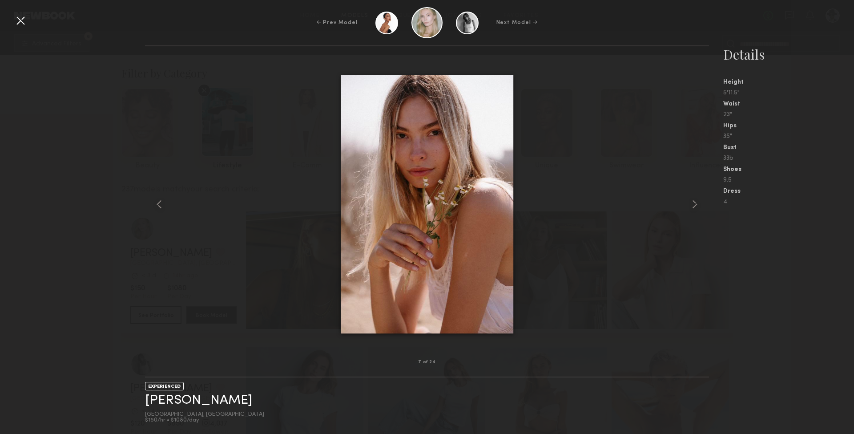
click at [24, 19] on div at bounding box center [20, 20] width 14 height 14
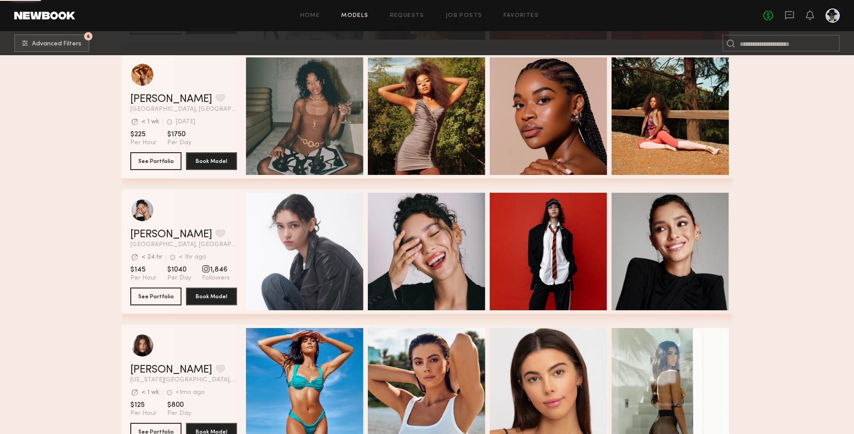
scroll to position [2997, 0]
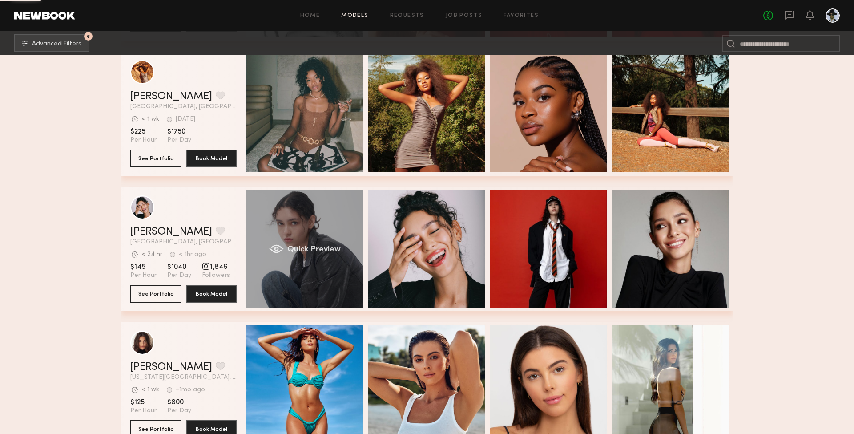
click at [306, 242] on div "Quick Preview" at bounding box center [304, 248] width 117 height 117
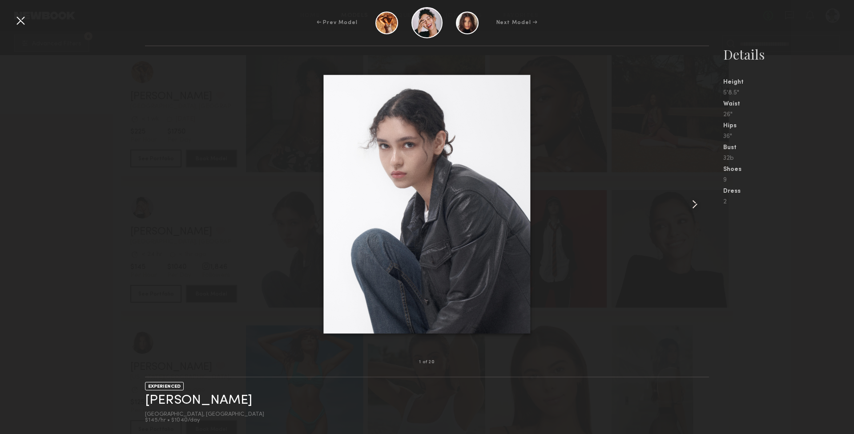
click at [694, 204] on common-icon at bounding box center [695, 204] width 14 height 14
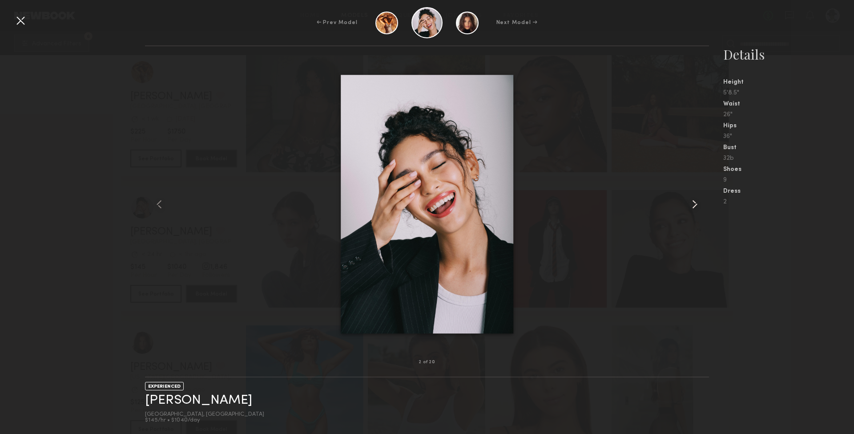
click at [694, 204] on common-icon at bounding box center [695, 204] width 14 height 14
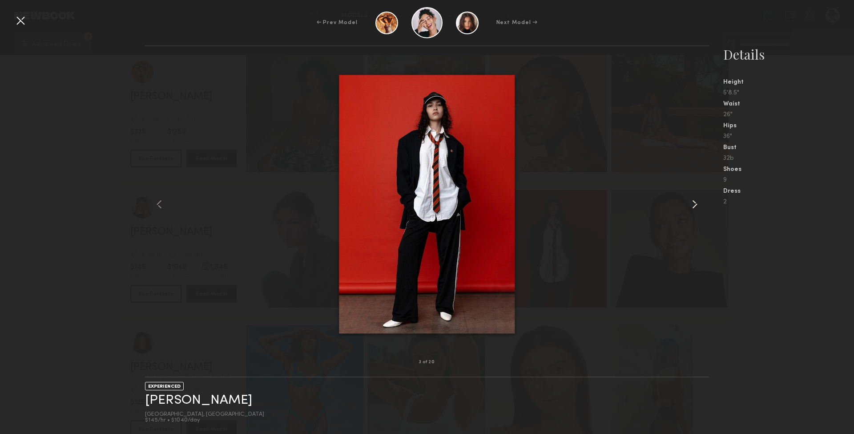
click at [694, 204] on common-icon at bounding box center [695, 204] width 14 height 14
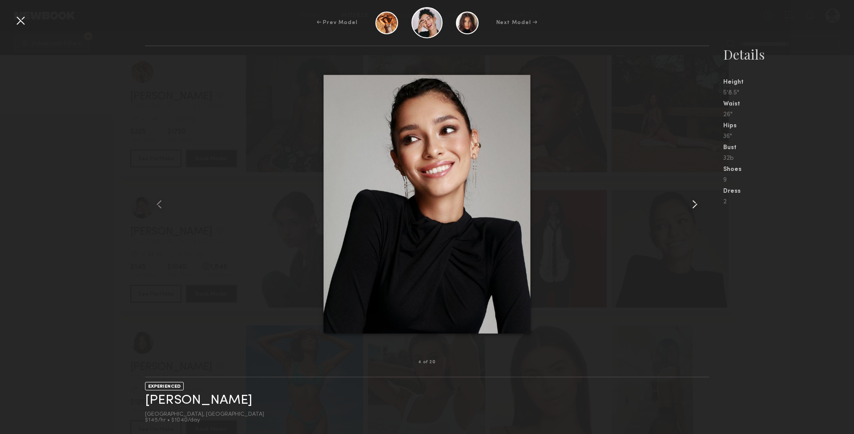
click at [694, 204] on common-icon at bounding box center [695, 204] width 14 height 14
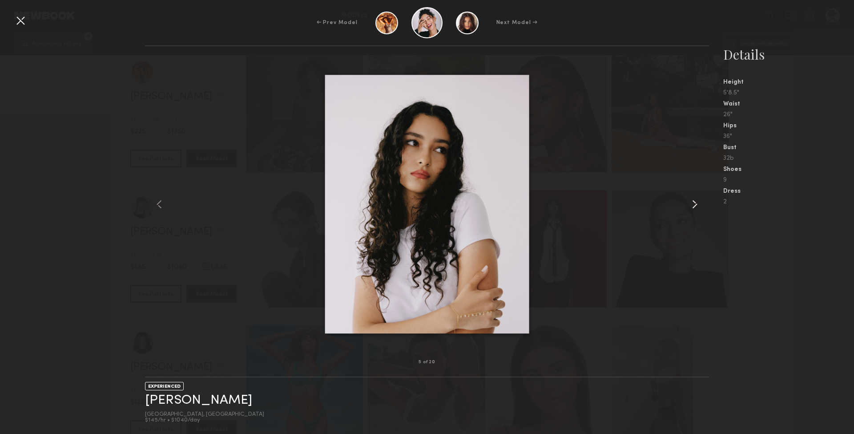
click at [694, 204] on common-icon at bounding box center [695, 204] width 14 height 14
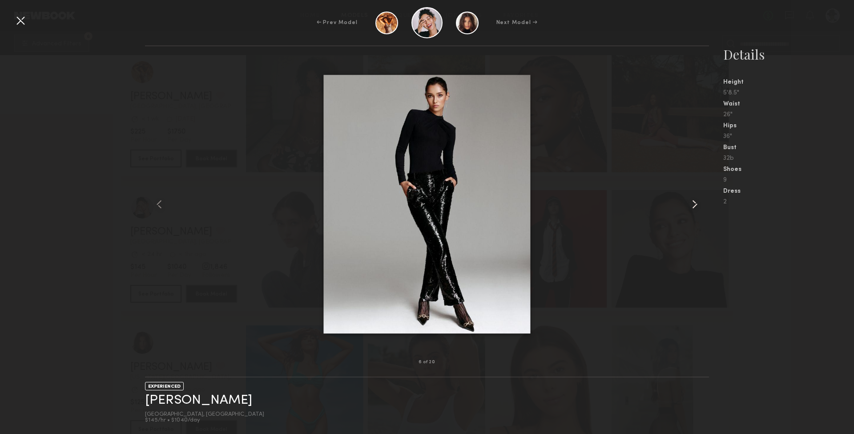
click at [694, 204] on common-icon at bounding box center [695, 204] width 14 height 14
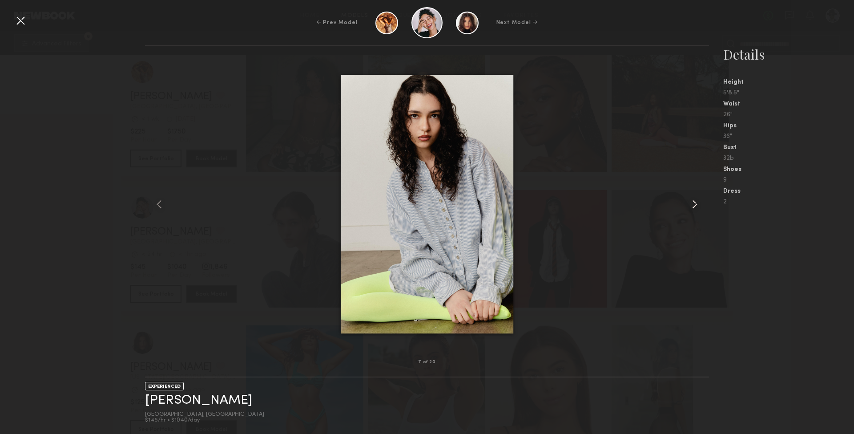
click at [694, 204] on common-icon at bounding box center [695, 204] width 14 height 14
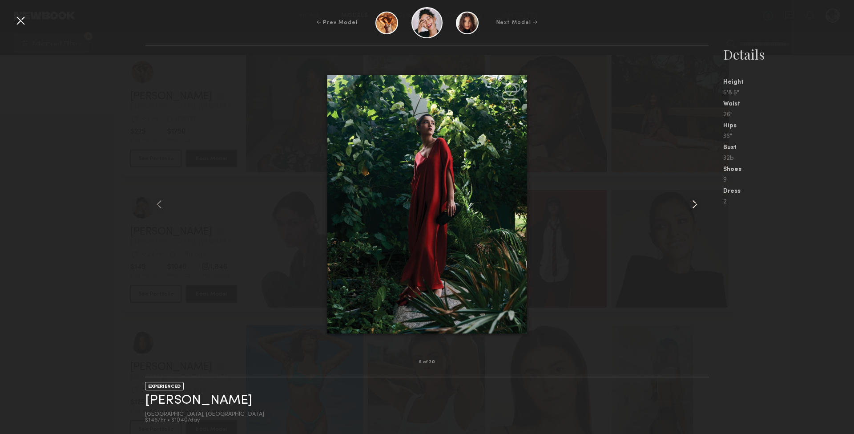
click at [694, 204] on common-icon at bounding box center [695, 204] width 14 height 14
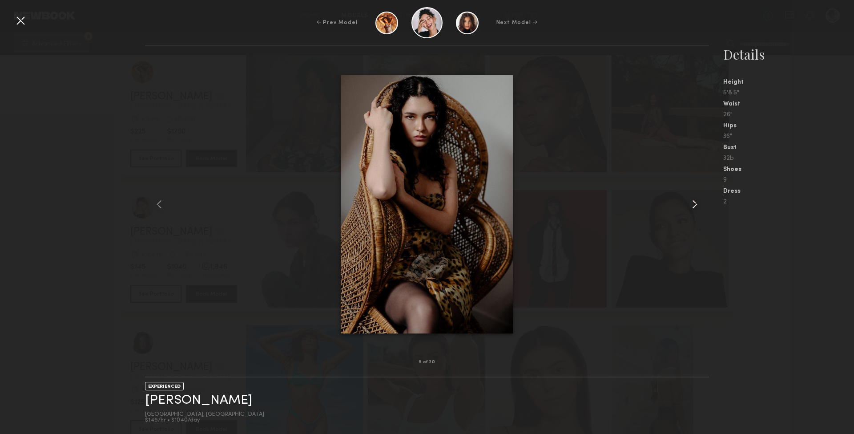
click at [694, 204] on common-icon at bounding box center [695, 204] width 14 height 14
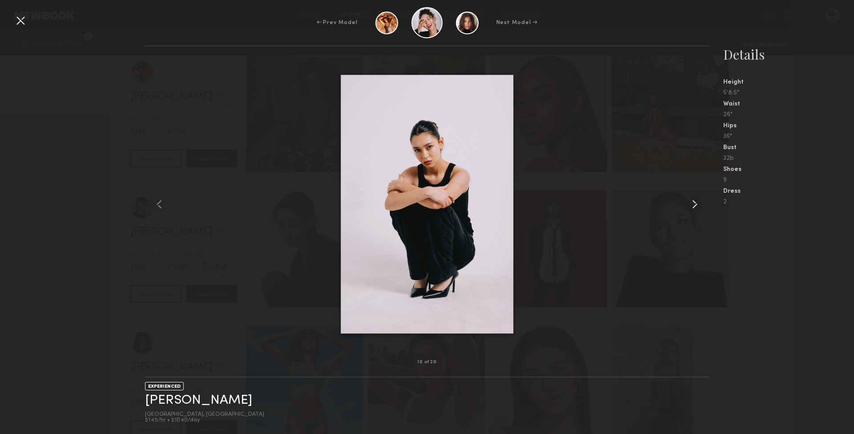
click at [694, 204] on common-icon at bounding box center [695, 204] width 14 height 14
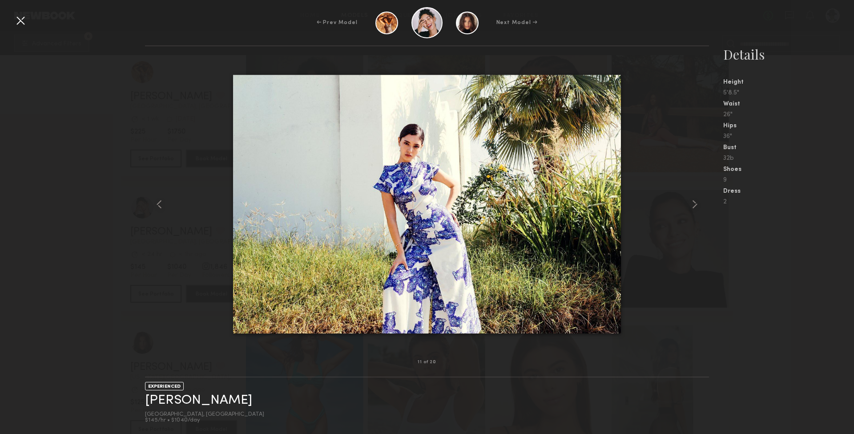
click at [19, 20] on div at bounding box center [20, 20] width 14 height 14
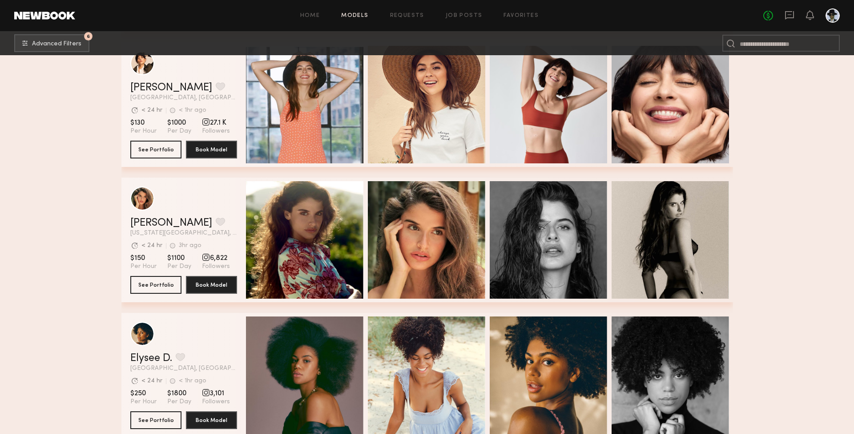
scroll to position [3955, 0]
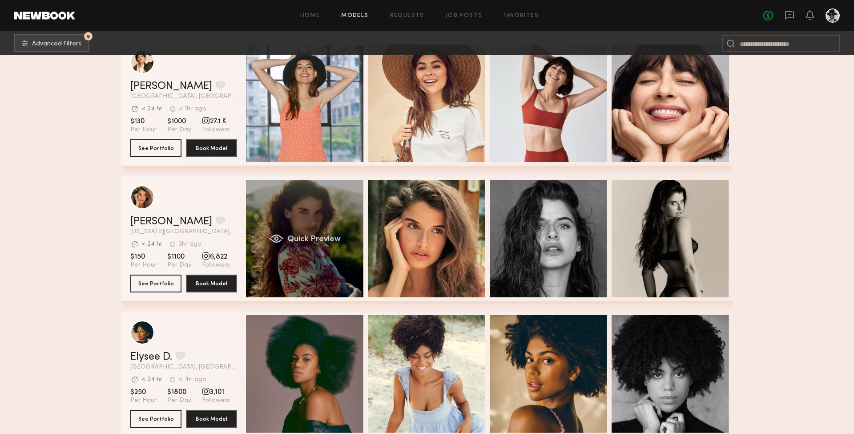
click at [330, 209] on div "Quick Preview" at bounding box center [304, 238] width 117 height 117
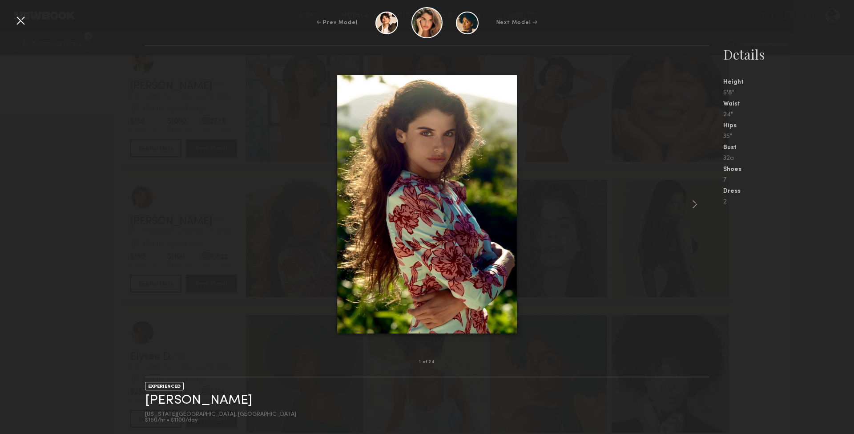
click at [23, 19] on div at bounding box center [20, 20] width 14 height 14
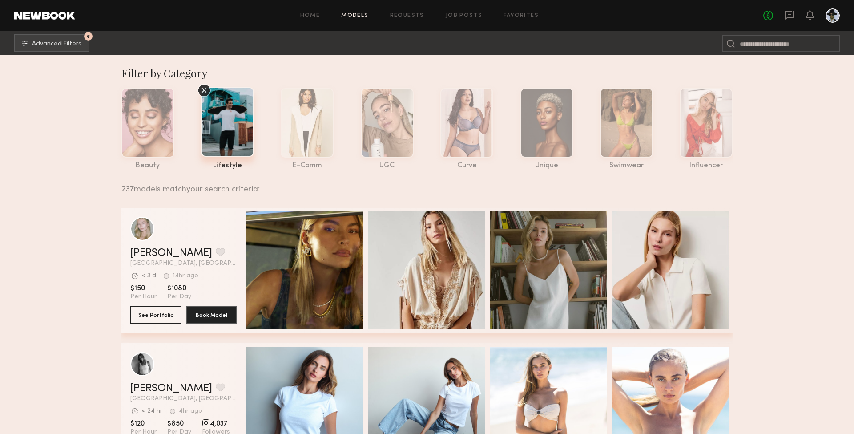
scroll to position [0, 0]
click at [68, 41] on span "Advanced Filters" at bounding box center [56, 43] width 49 height 6
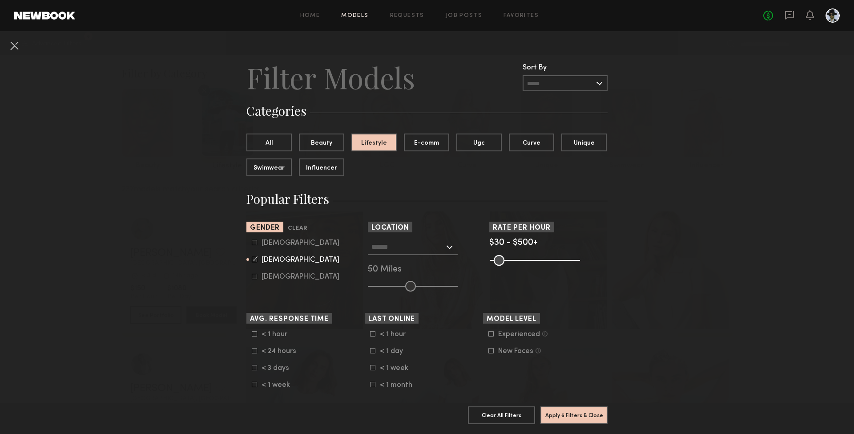
click at [404, 247] on input "text" at bounding box center [408, 246] width 73 height 15
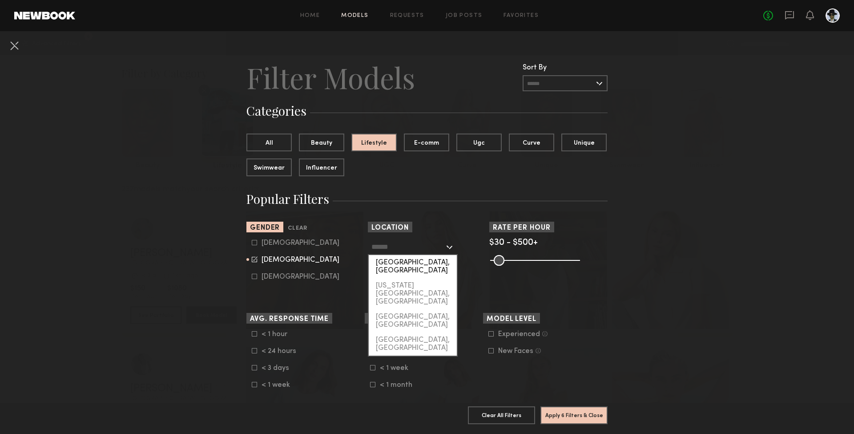
click at [412, 260] on div "[GEOGRAPHIC_DATA], [GEOGRAPHIC_DATA]" at bounding box center [413, 266] width 88 height 23
type input "**********"
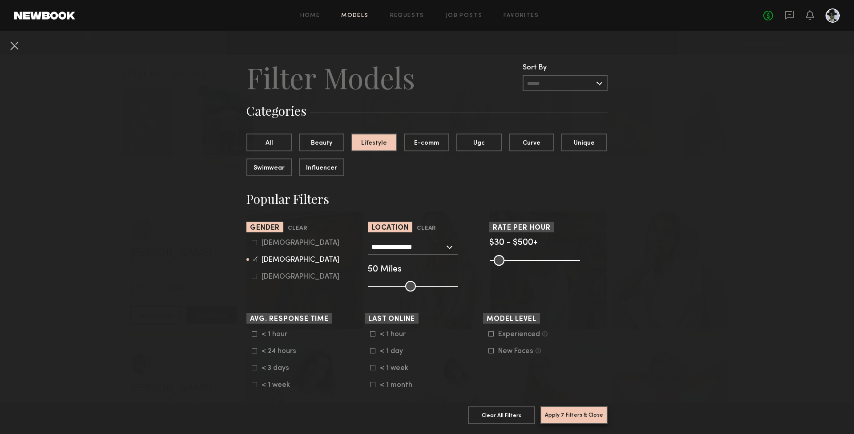
click at [583, 417] on button "Apply 7 Filters & Close" at bounding box center [574, 415] width 67 height 18
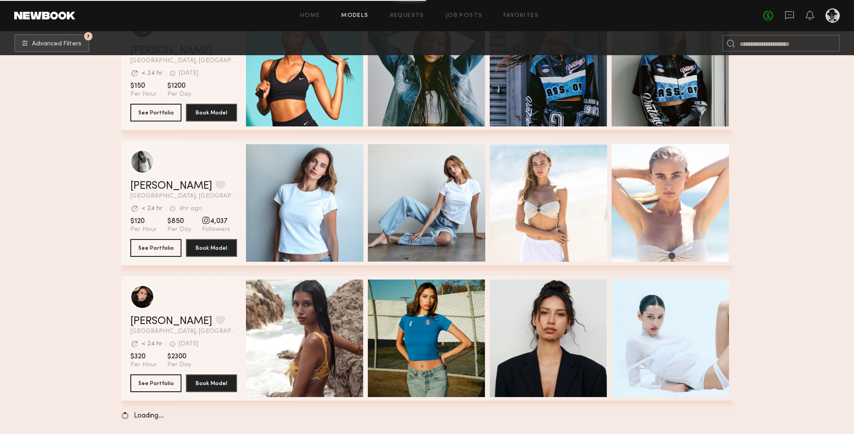
scroll to position [3043, 0]
